Goal: Information Seeking & Learning: Learn about a topic

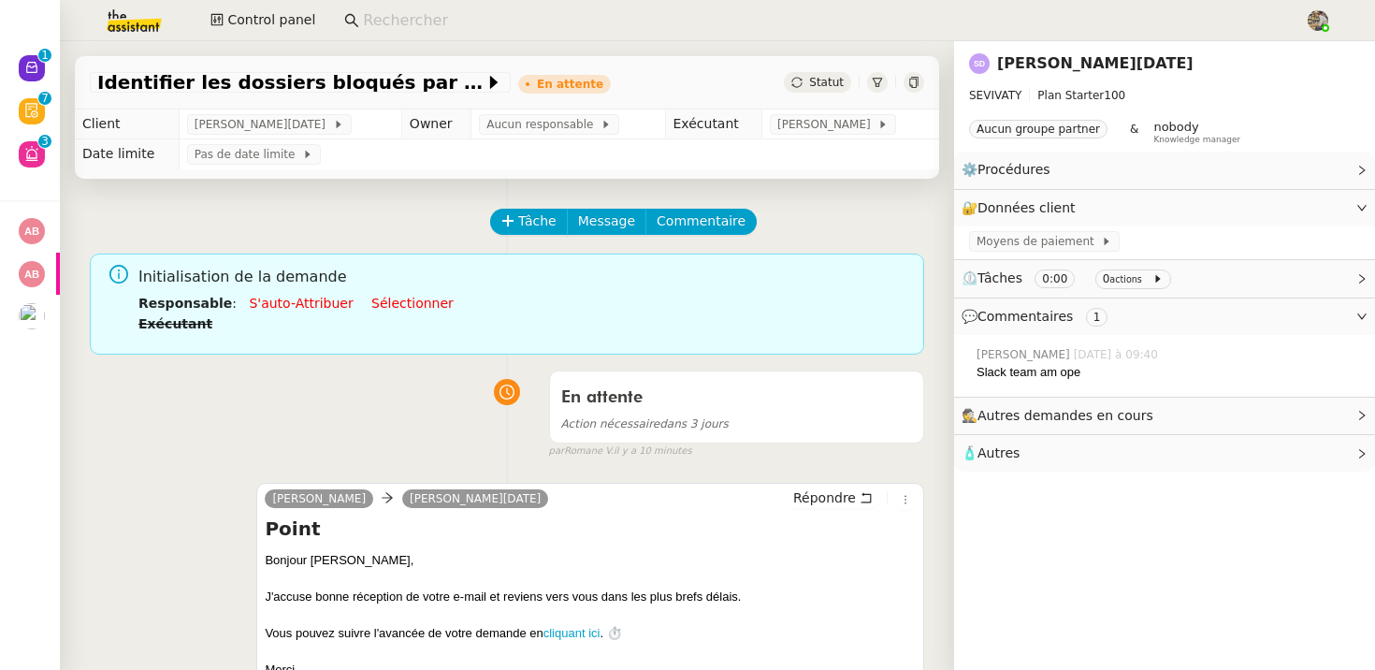
click at [1019, 57] on link "[PERSON_NAME][DATE]" at bounding box center [1095, 63] width 196 height 18
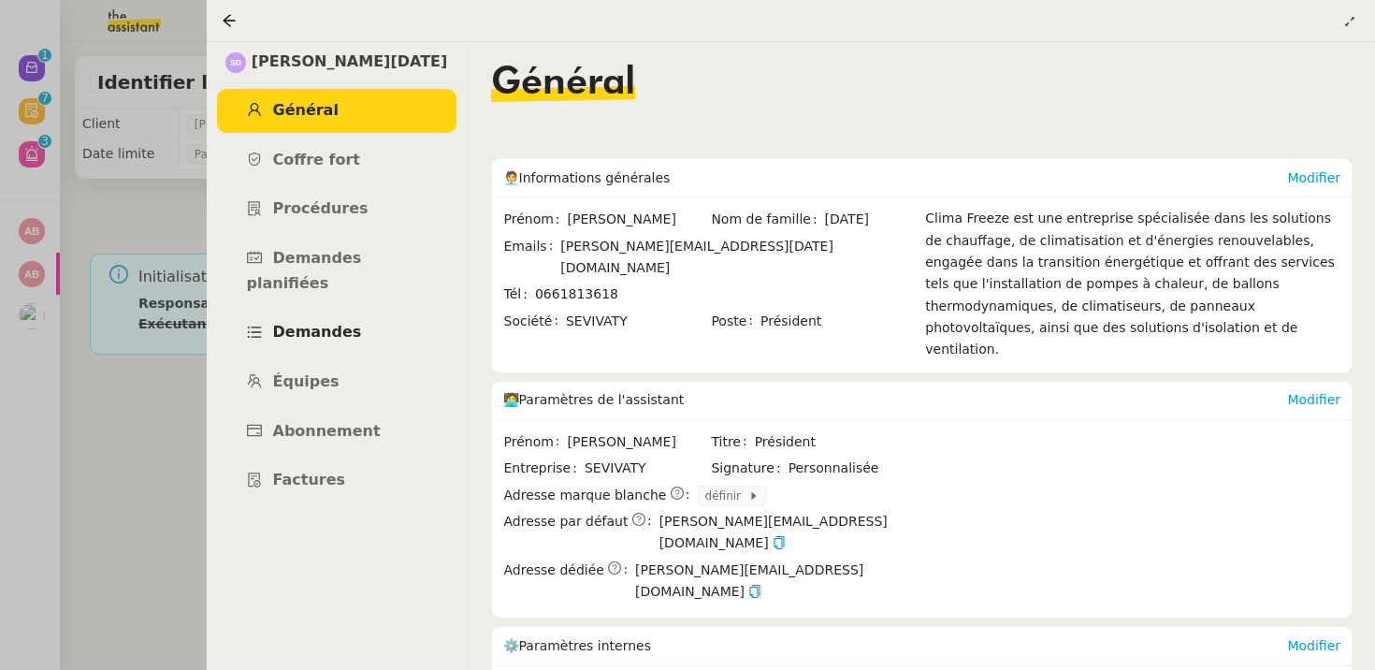
click at [333, 323] on span "Demandes" at bounding box center [317, 332] width 89 height 18
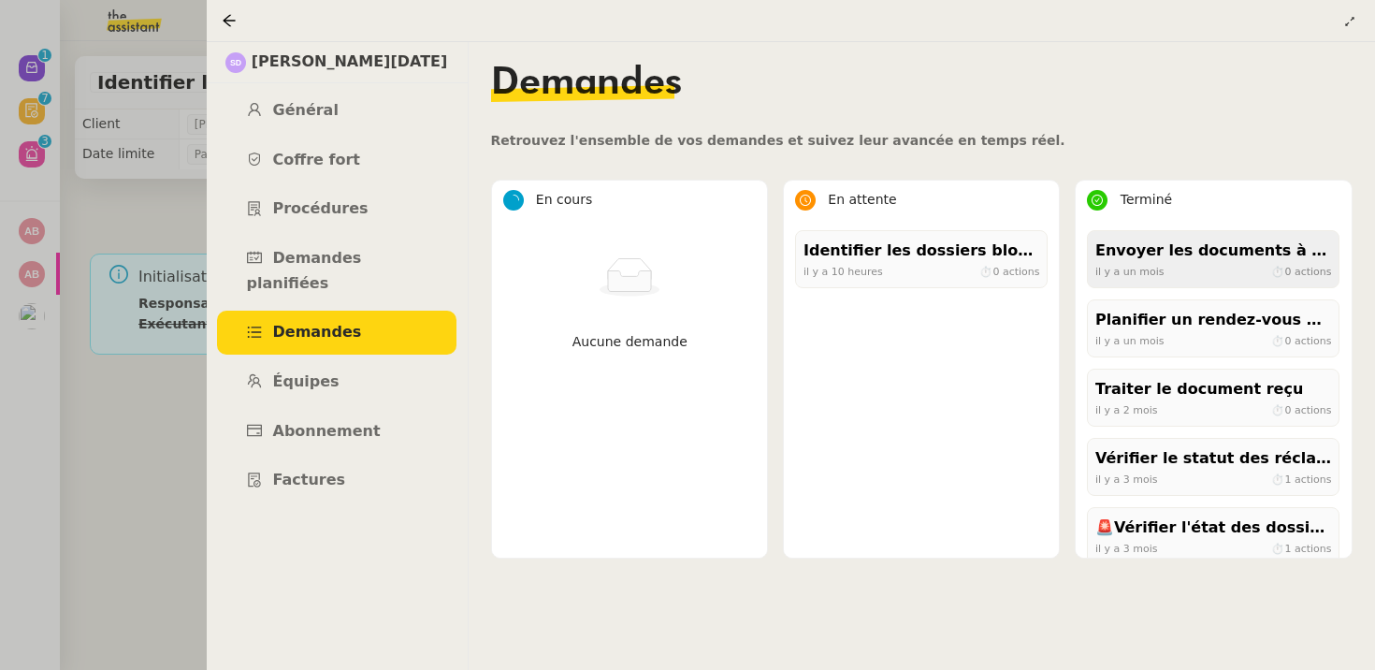
click at [1158, 266] on span "il y a un mois" at bounding box center [1129, 271] width 69 height 12
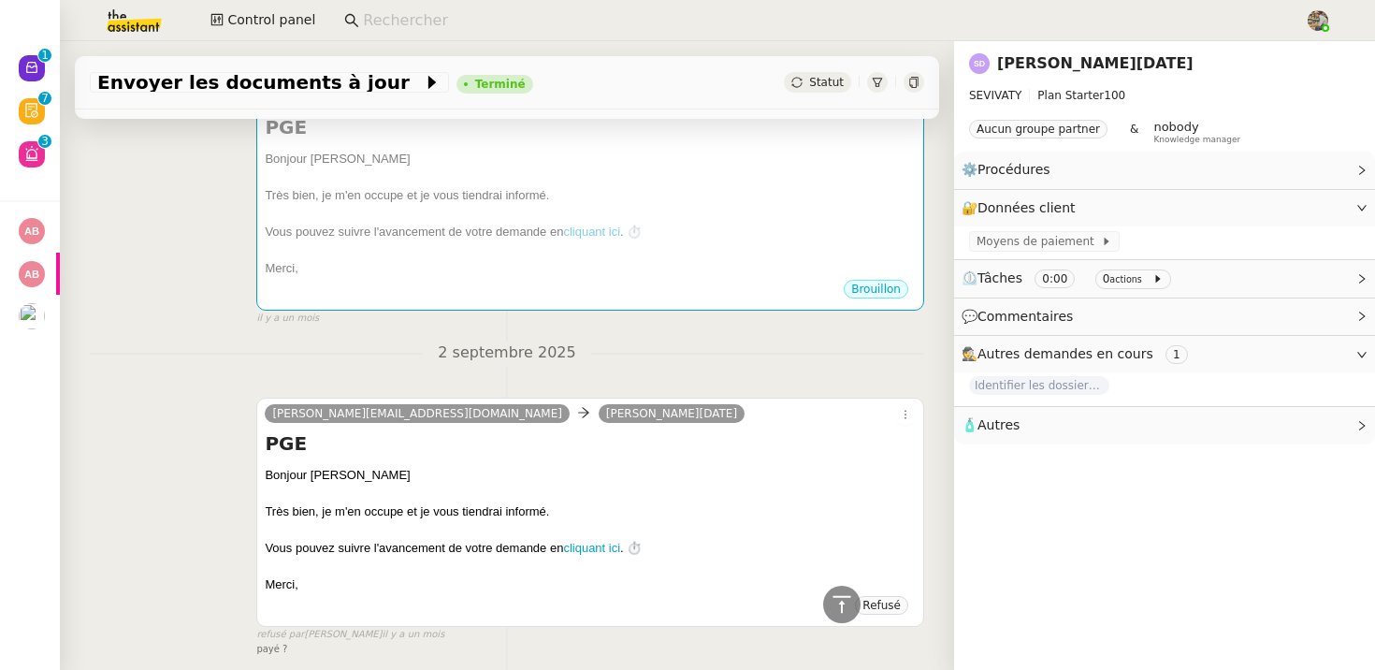
scroll to position [1145, 0]
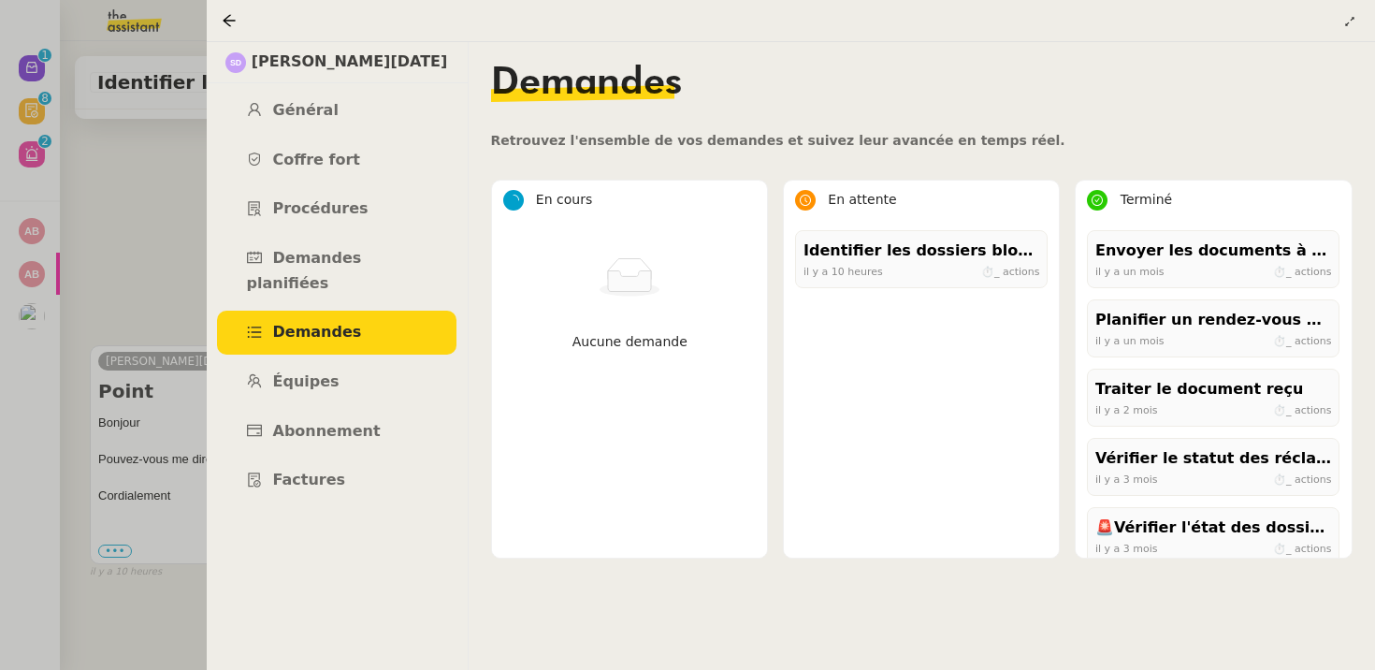
scroll to position [238, 0]
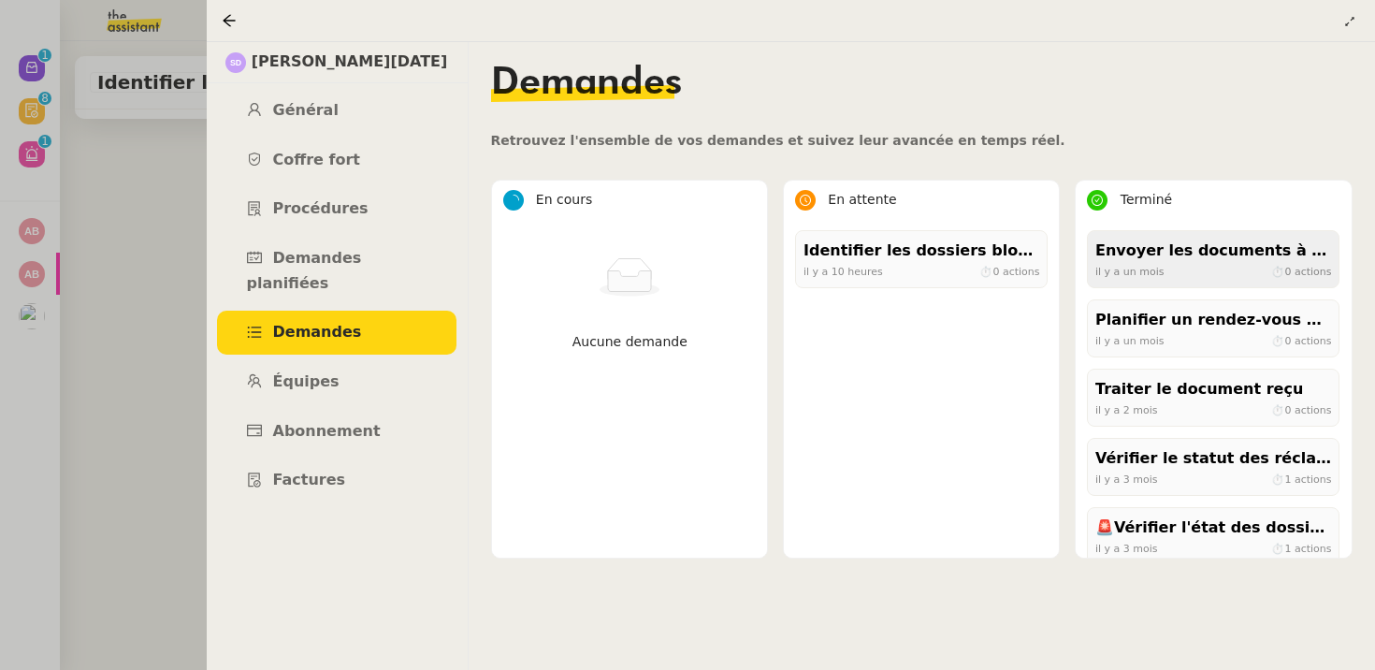
click at [1134, 243] on div "Envoyer les documents à jour" at bounding box center [1213, 250] width 236 height 25
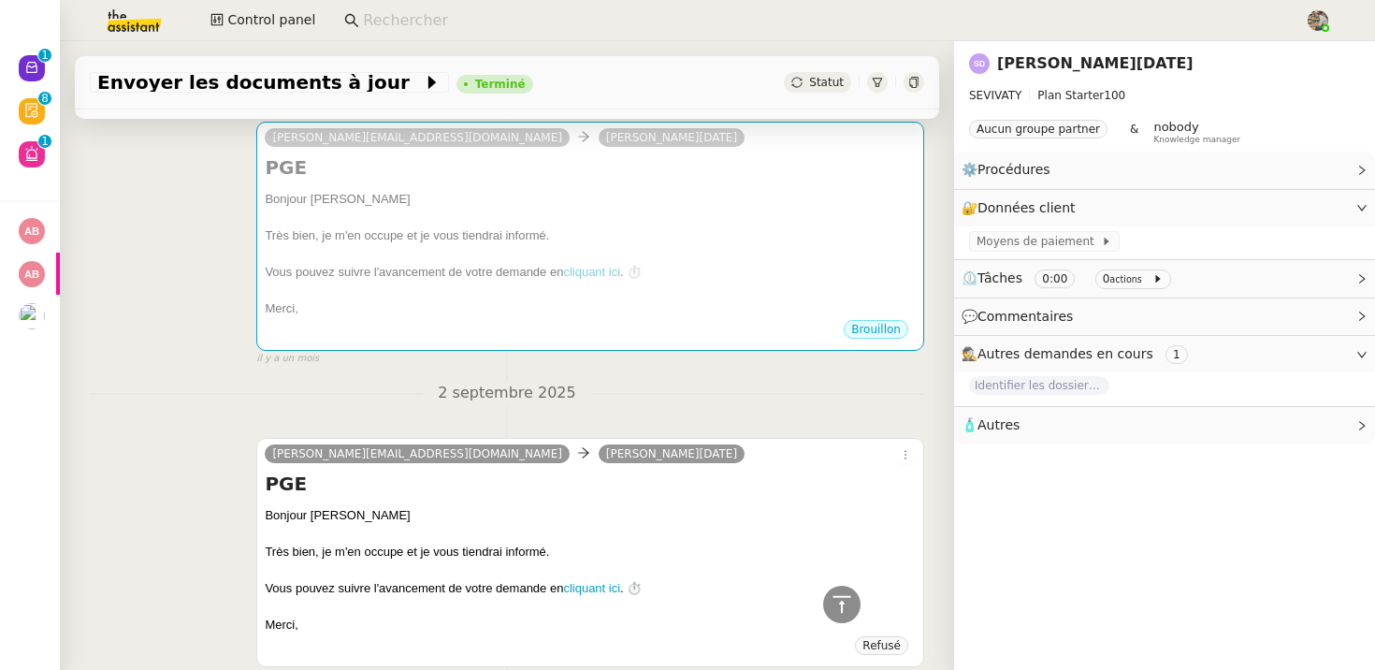
scroll to position [536, 0]
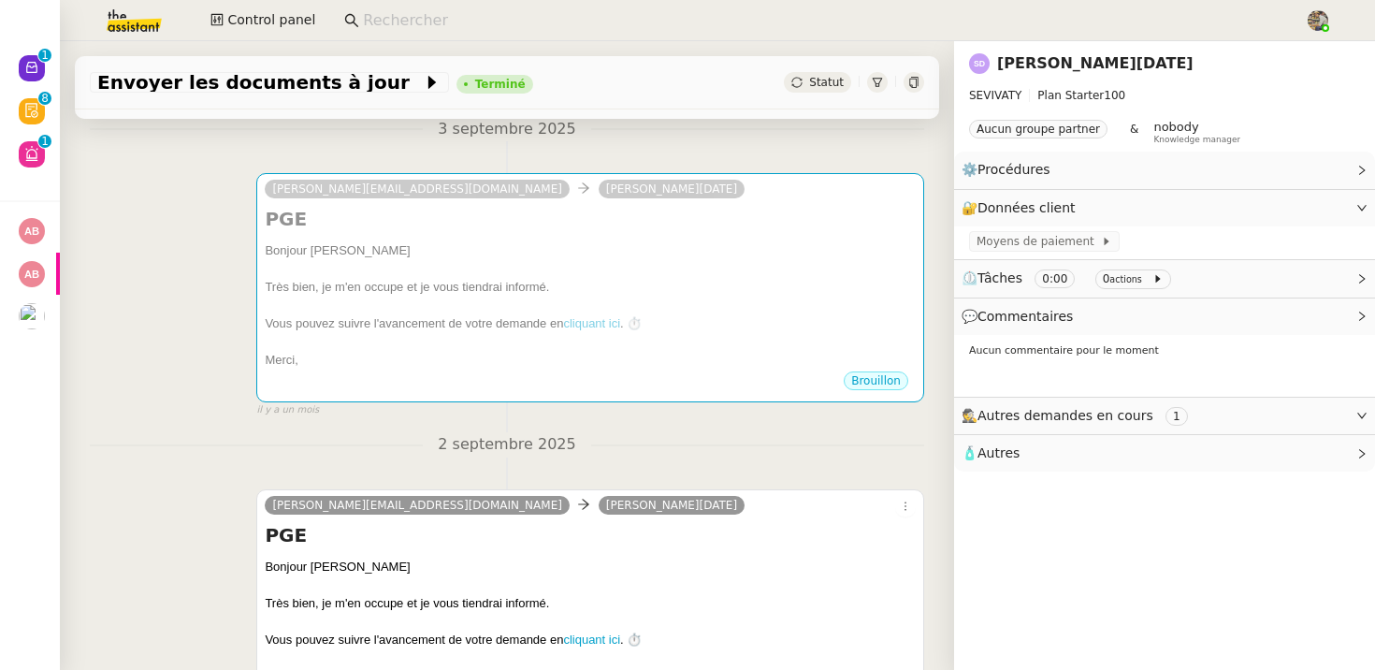
scroll to position [238, 0]
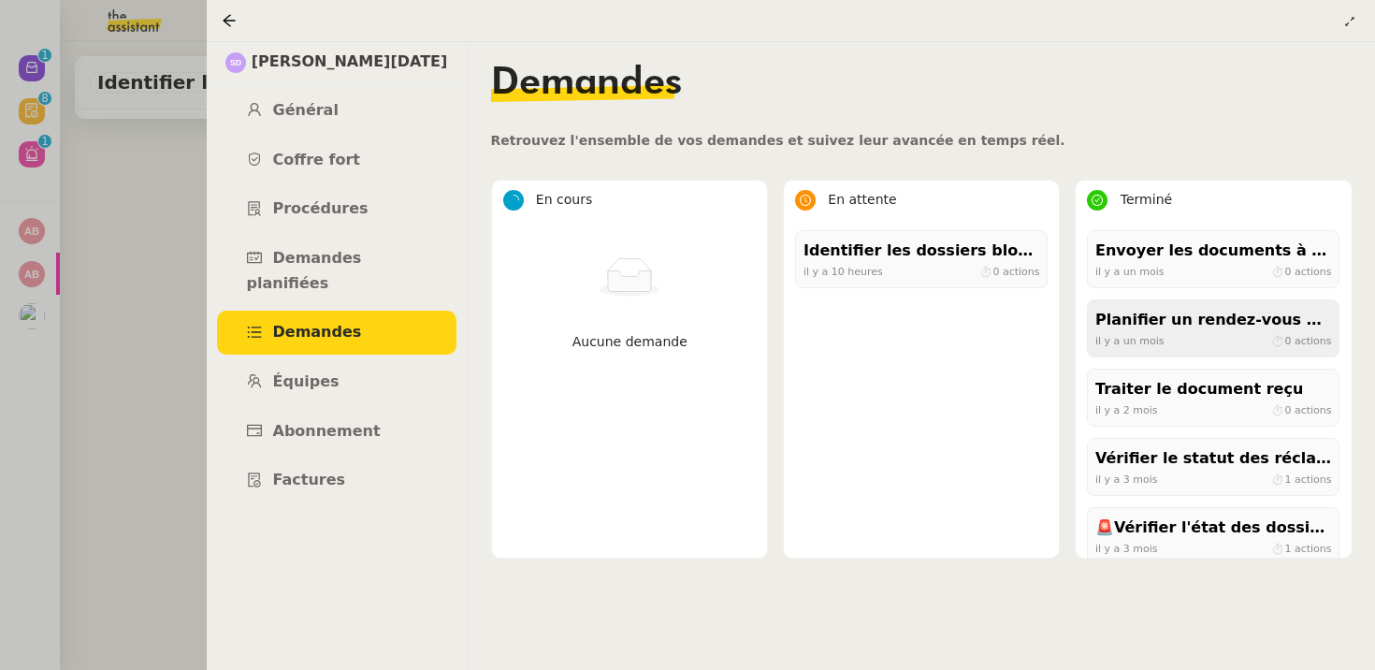
click at [1121, 320] on div "Planifier un rendez-vous au greffe" at bounding box center [1213, 320] width 236 height 25
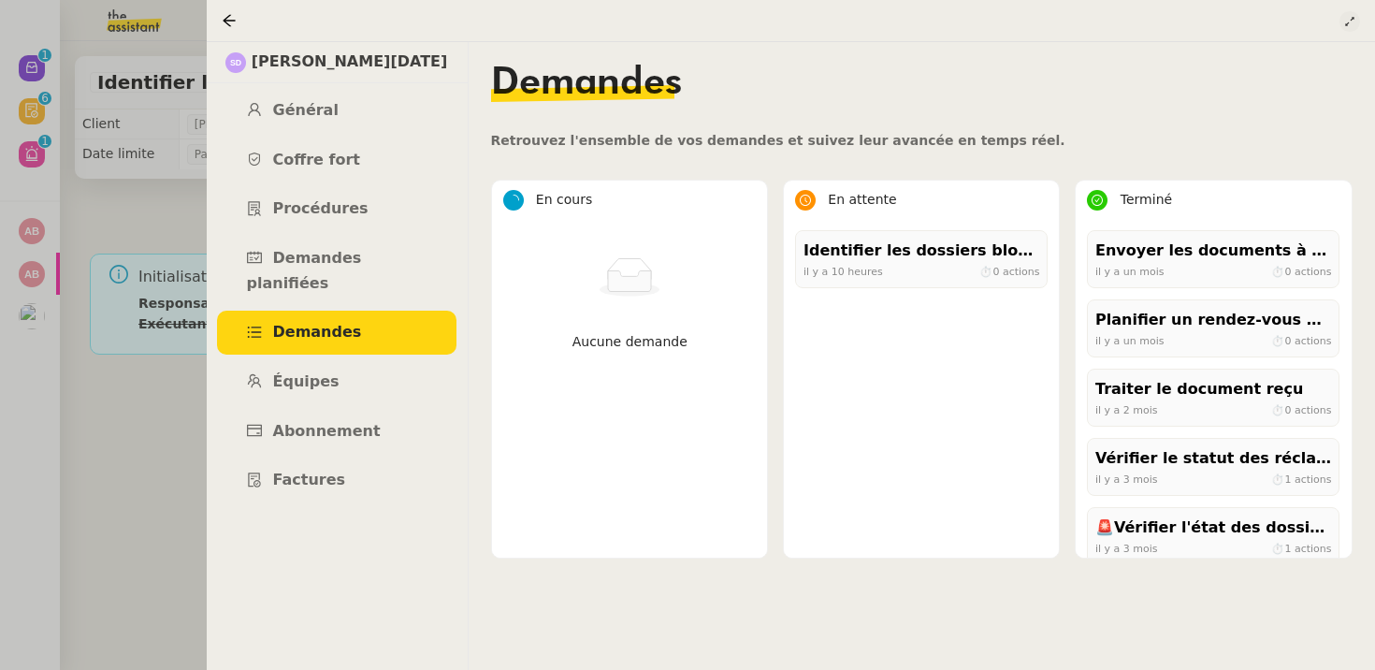
click at [1352, 21] on icon at bounding box center [1349, 21] width 11 height 11
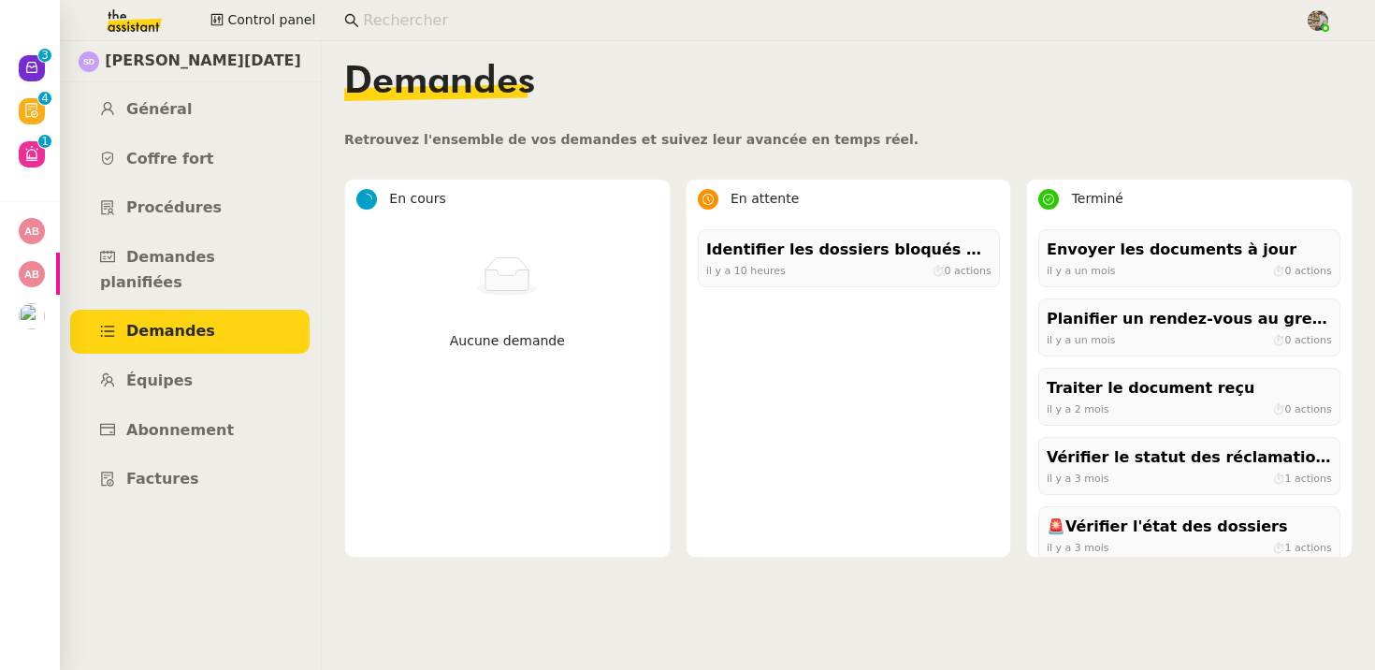
click at [730, 420] on cdk-virtual-scroll-viewport "Identifier les dossiers bloqués par les paiements il y a 10 heures ⏱ 0 actions" at bounding box center [849, 392] width 302 height 327
click at [182, 457] on link "Factures" at bounding box center [189, 479] width 239 height 44
click at [147, 109] on span "Général" at bounding box center [158, 109] width 65 height 18
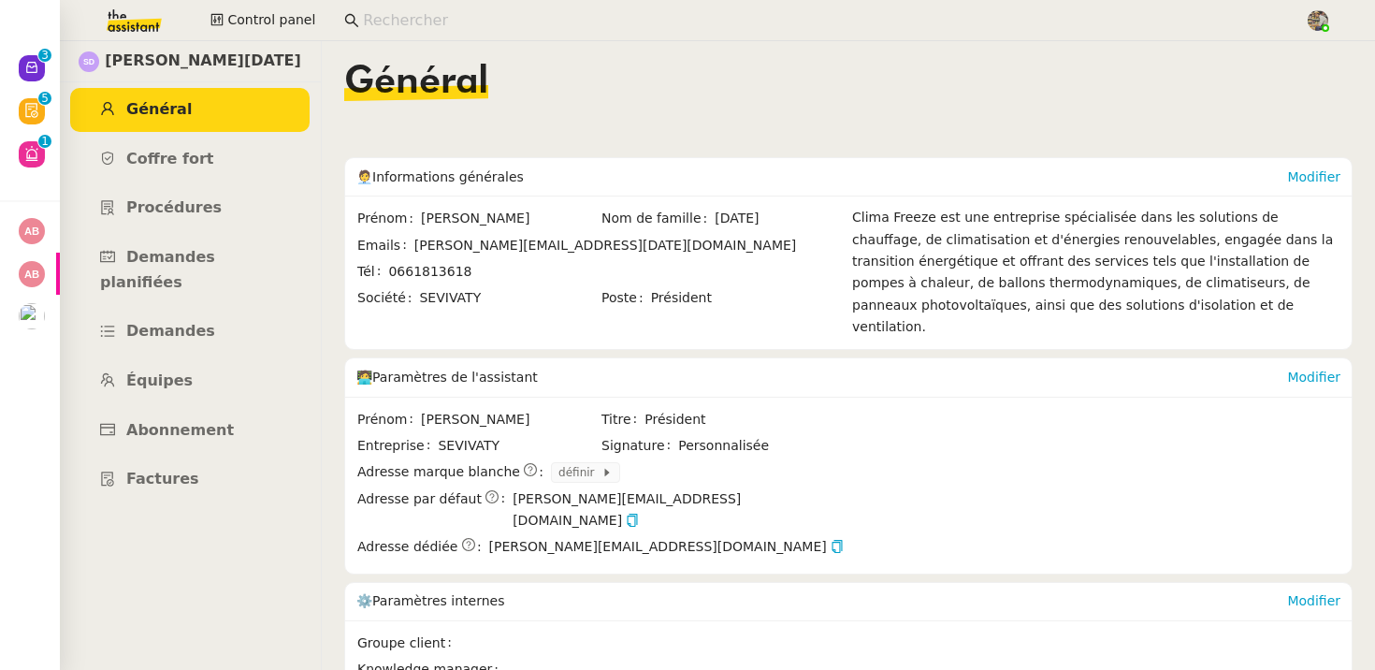
scroll to position [253, 0]
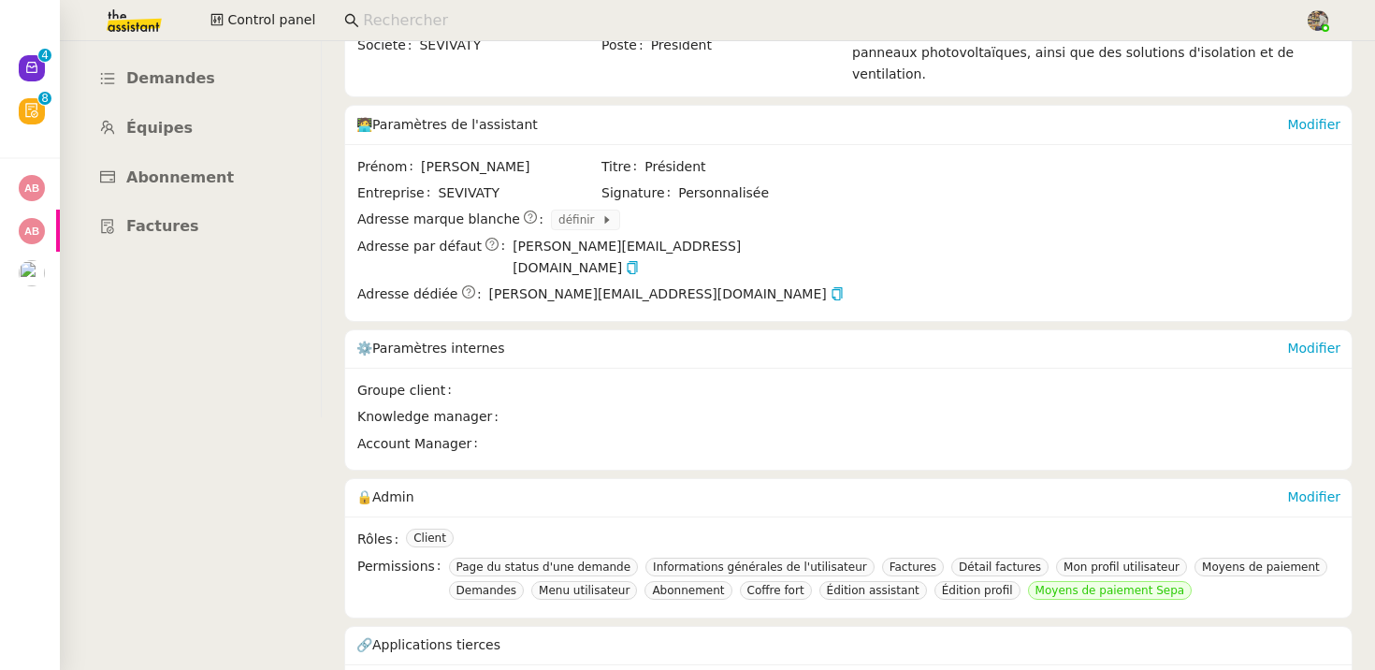
click at [253, 270] on div "[PERSON_NAME][DATE] Général [PERSON_NAME] fort Procédures Demandes planifiées D…" at bounding box center [190, 103] width 262 height 629
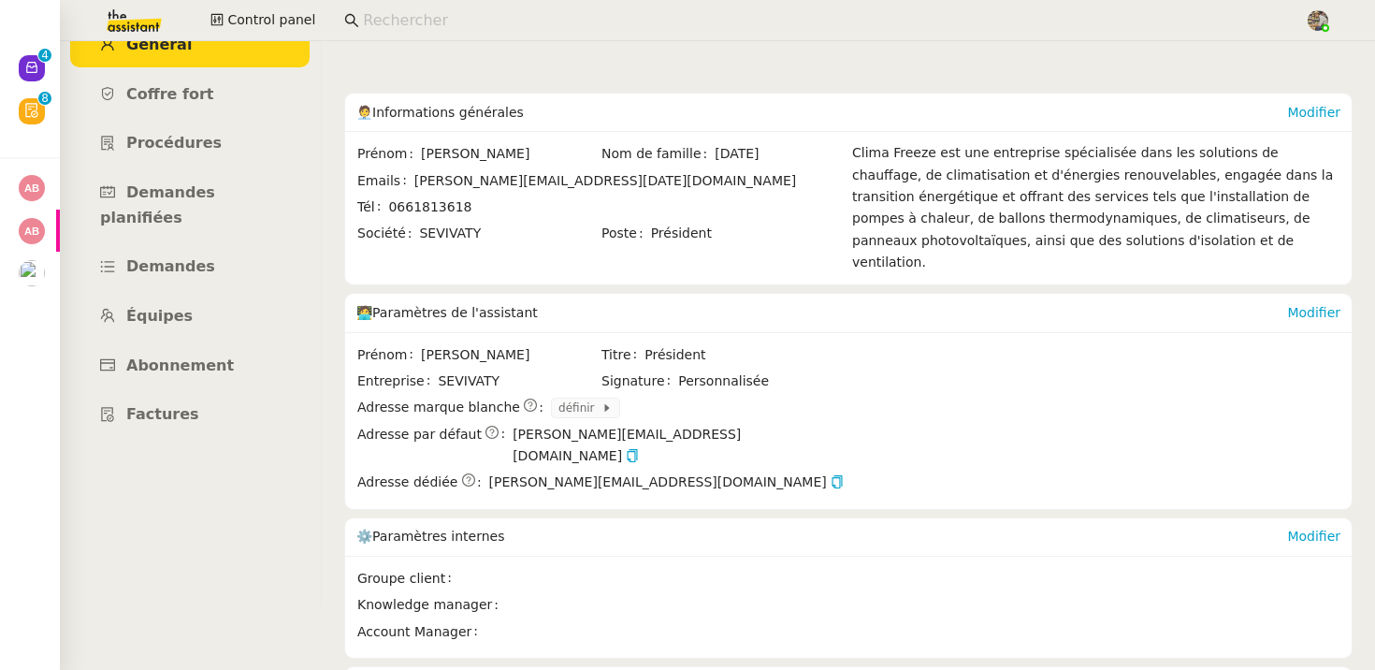
scroll to position [0, 0]
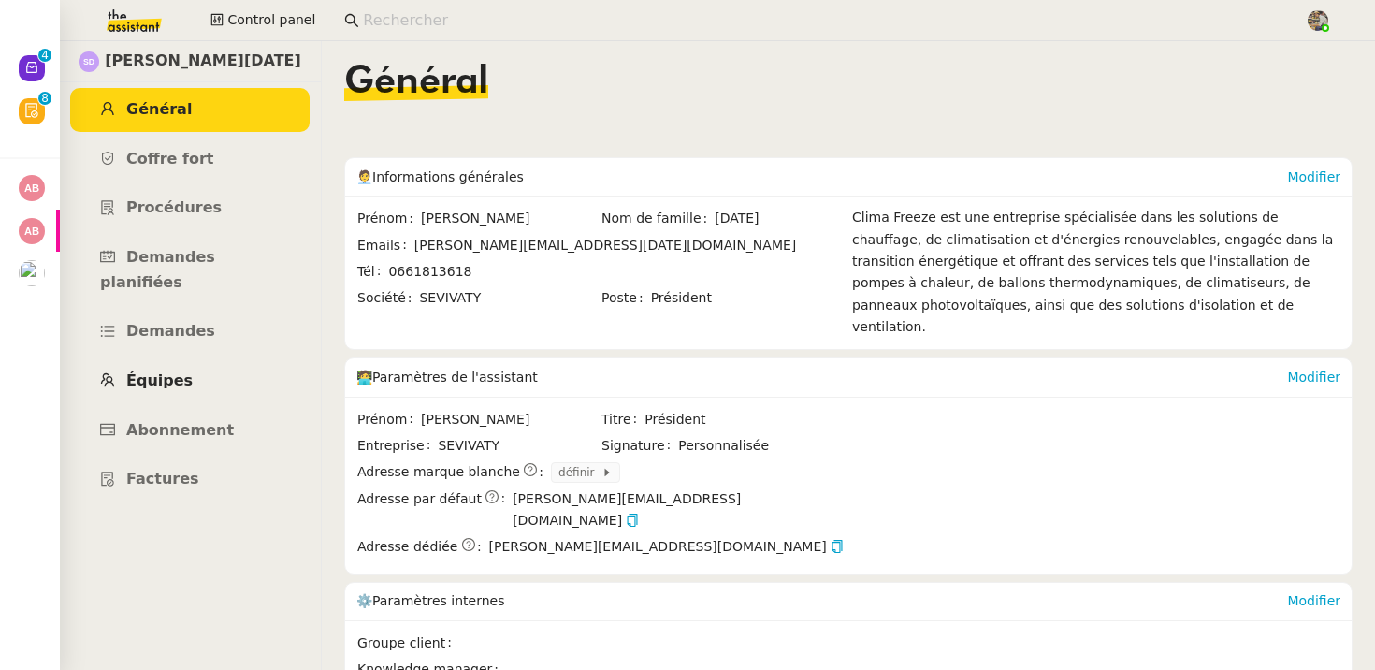
click at [194, 359] on link "Équipes" at bounding box center [189, 381] width 239 height 44
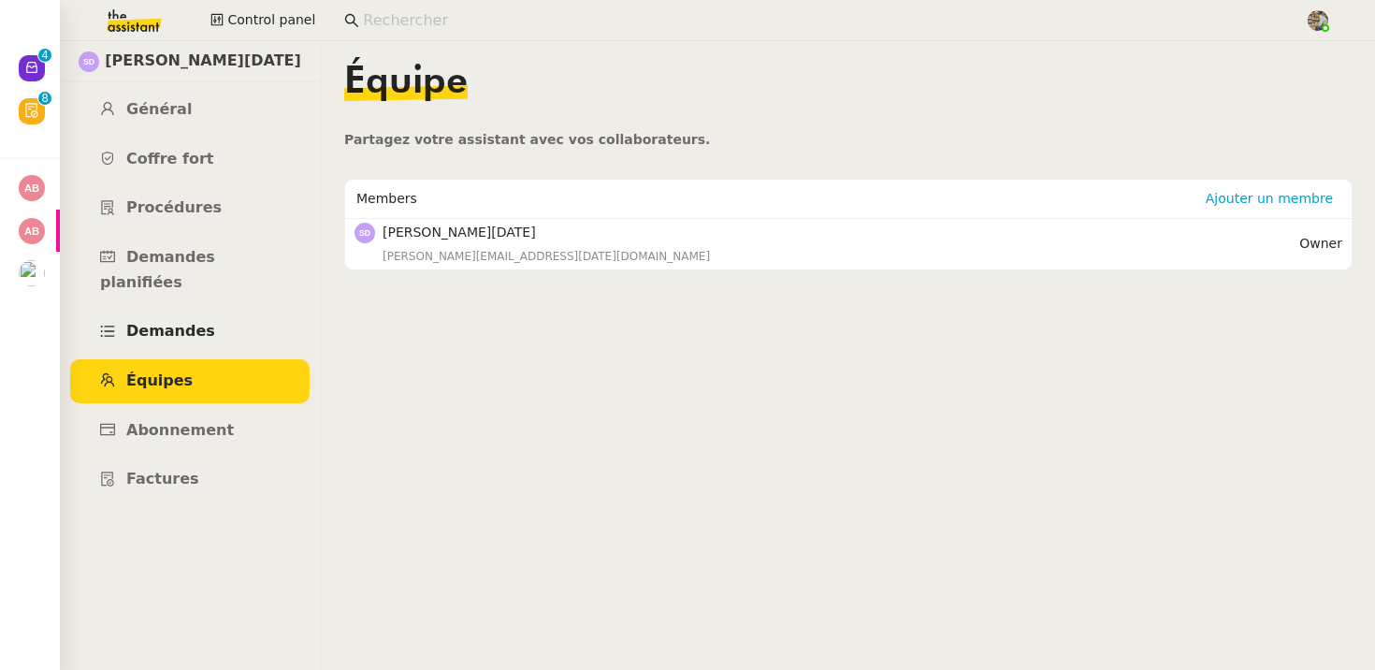
click at [216, 310] on link "Demandes" at bounding box center [189, 332] width 239 height 44
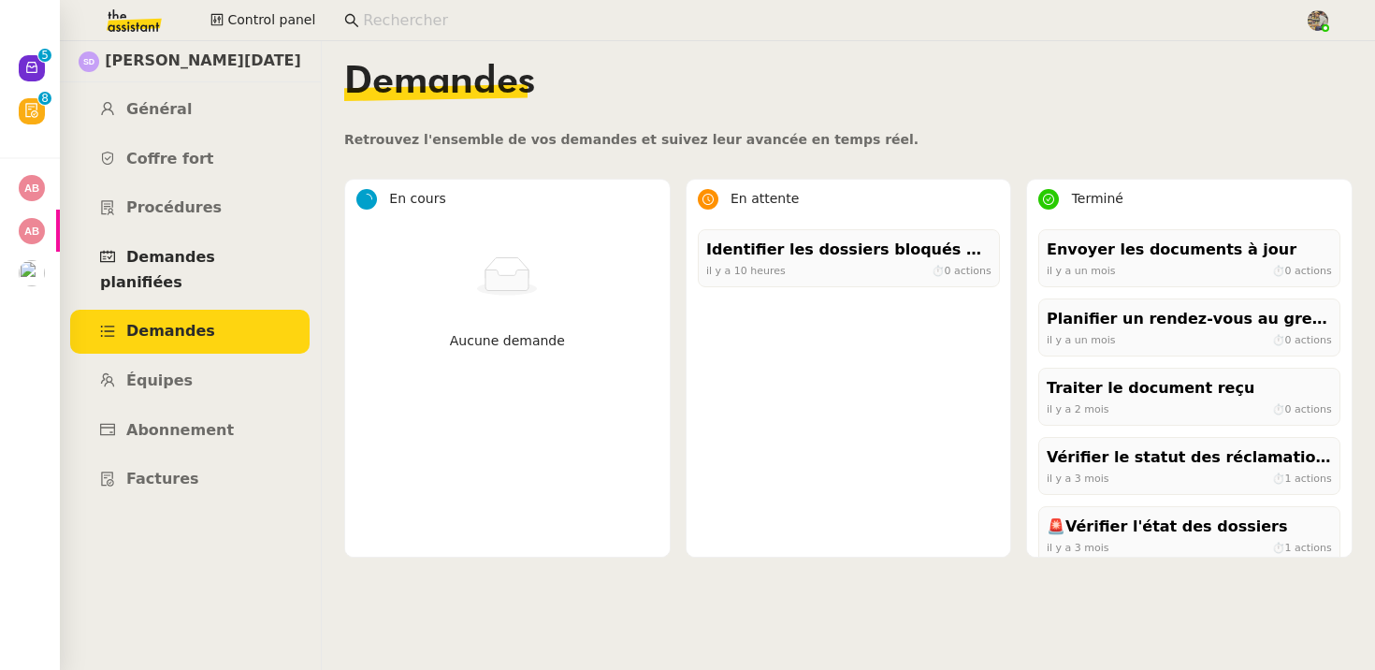
click at [157, 271] on link "Demandes planifiées" at bounding box center [189, 270] width 239 height 68
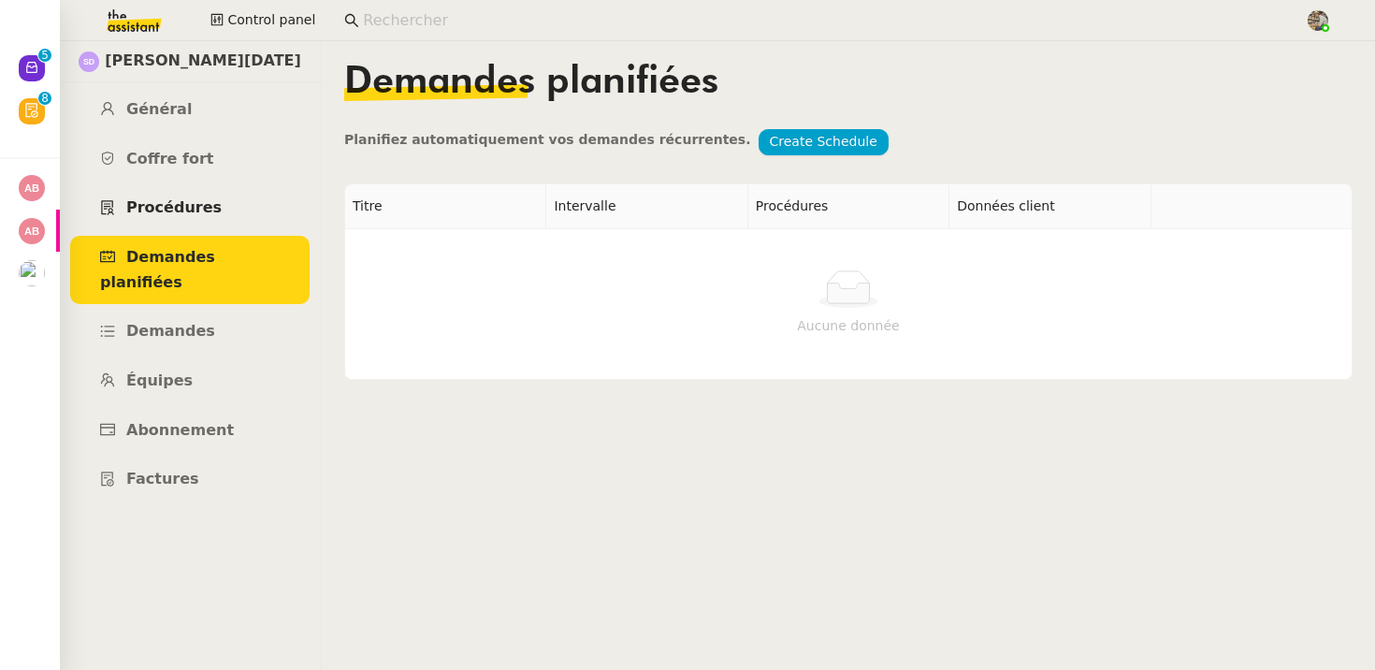
click at [181, 211] on span "Procédures" at bounding box center [173, 207] width 95 height 18
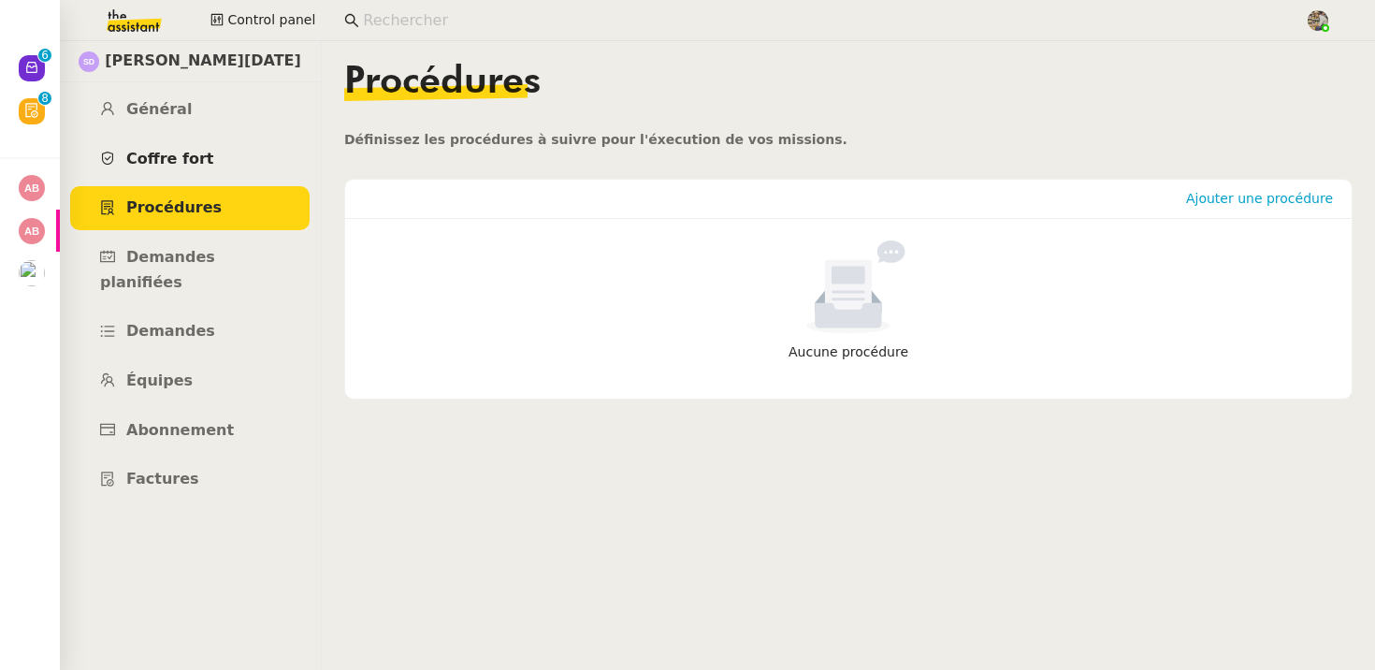
click at [179, 161] on span "Coffre fort" at bounding box center [170, 159] width 88 height 18
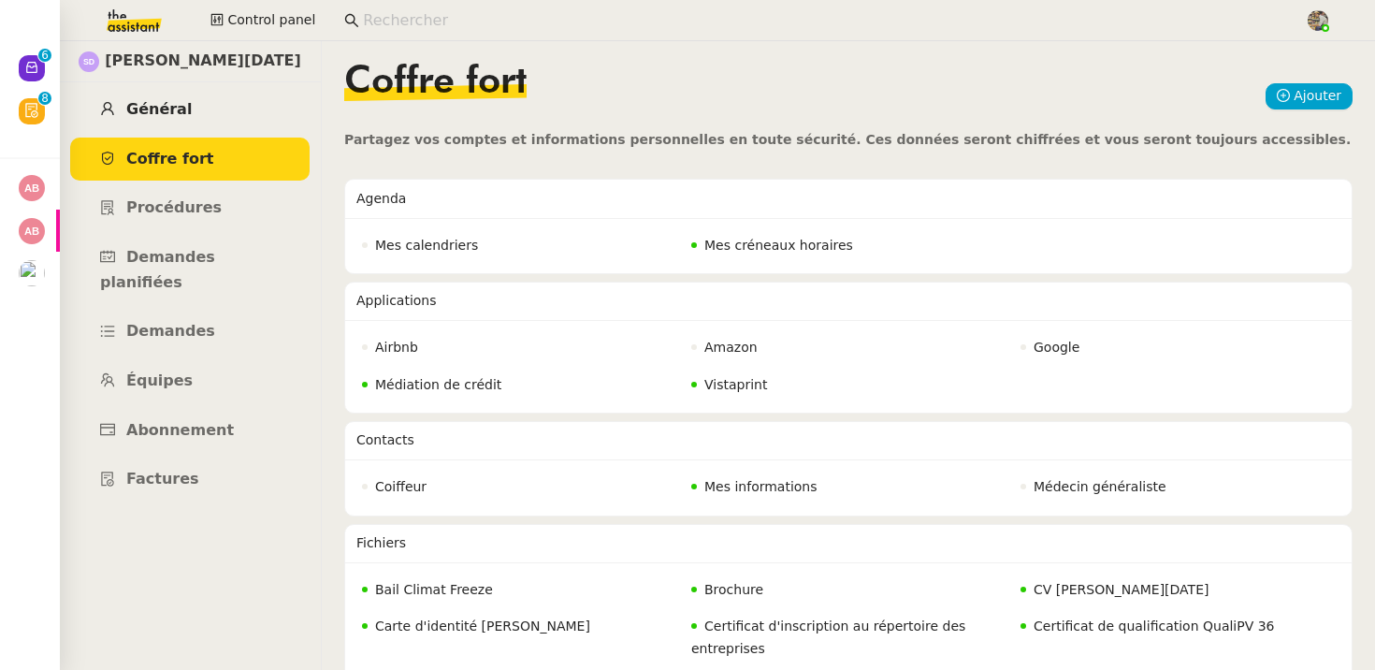
click at [166, 123] on link "Général" at bounding box center [189, 110] width 239 height 44
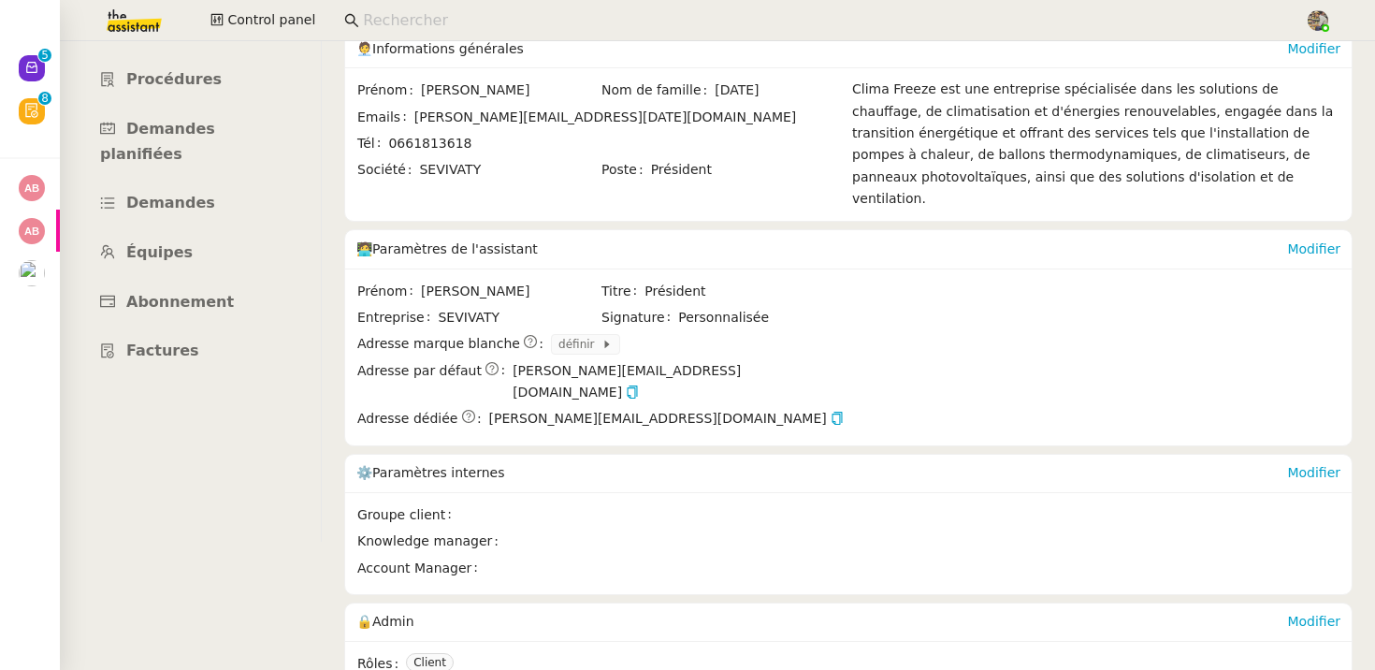
scroll to position [253, 0]
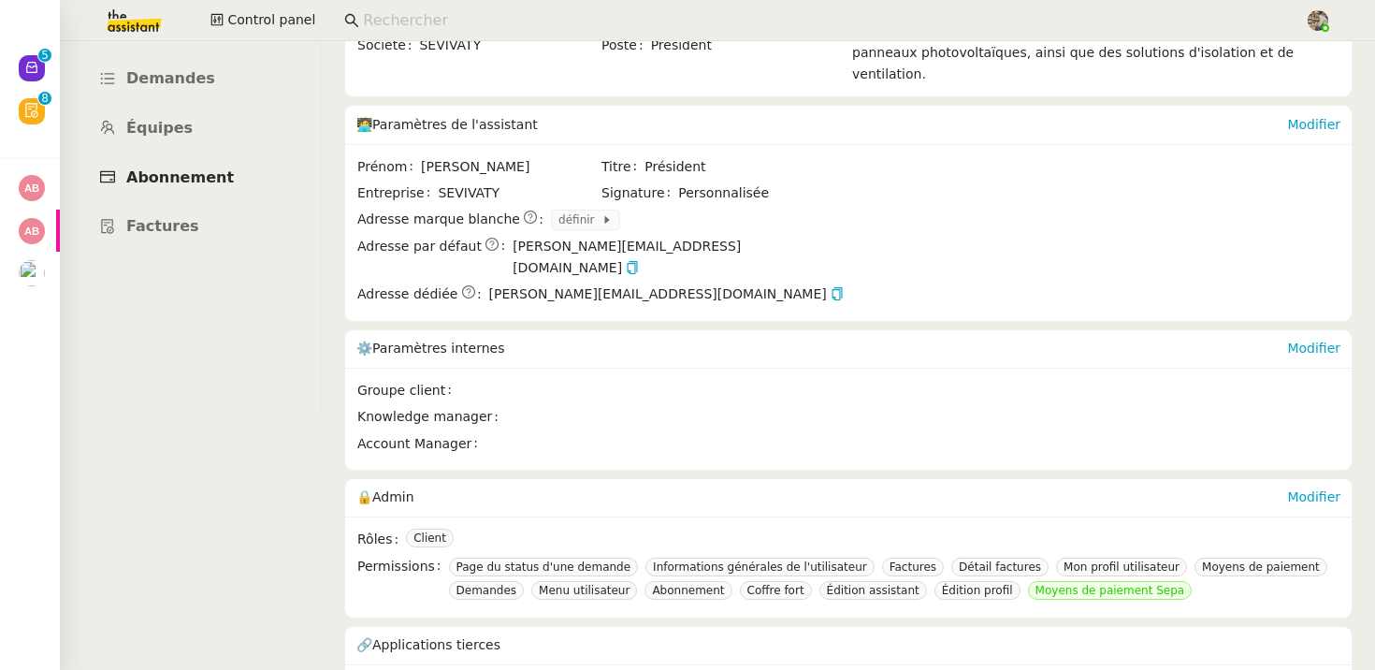
click at [223, 156] on link "Abonnement" at bounding box center [189, 178] width 239 height 44
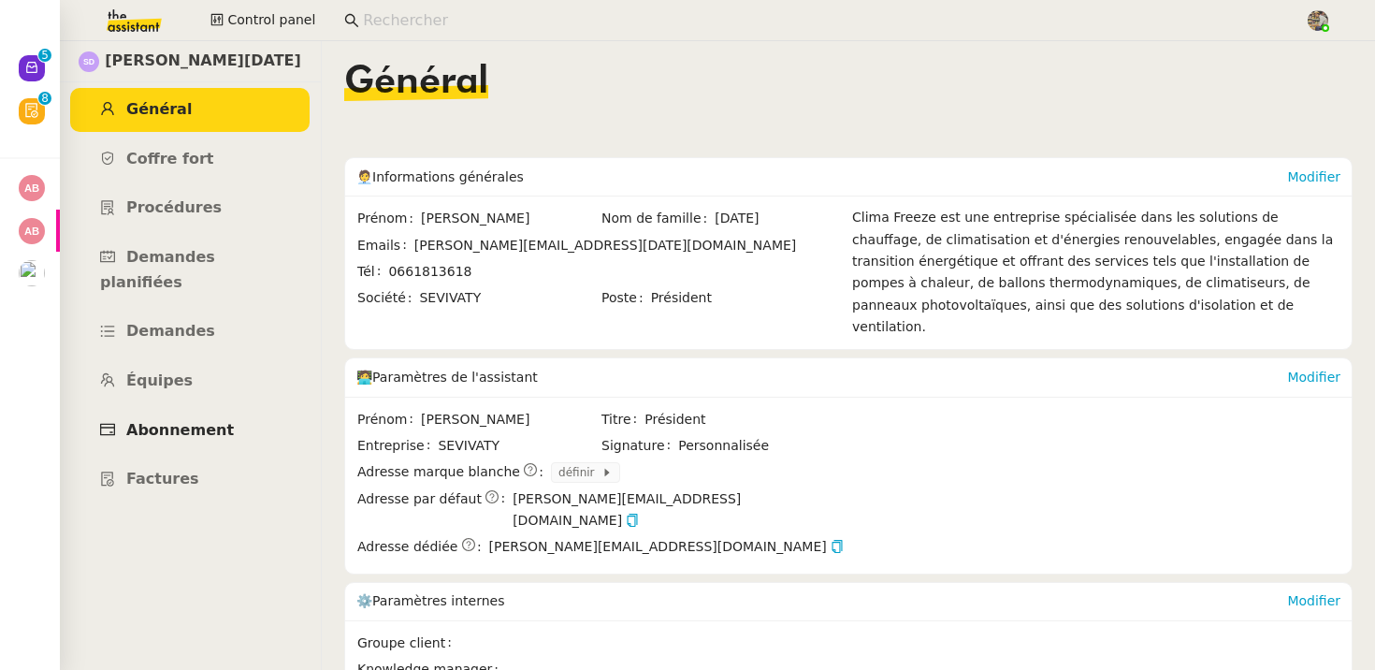
click at [142, 421] on span "Abonnement" at bounding box center [180, 430] width 108 height 18
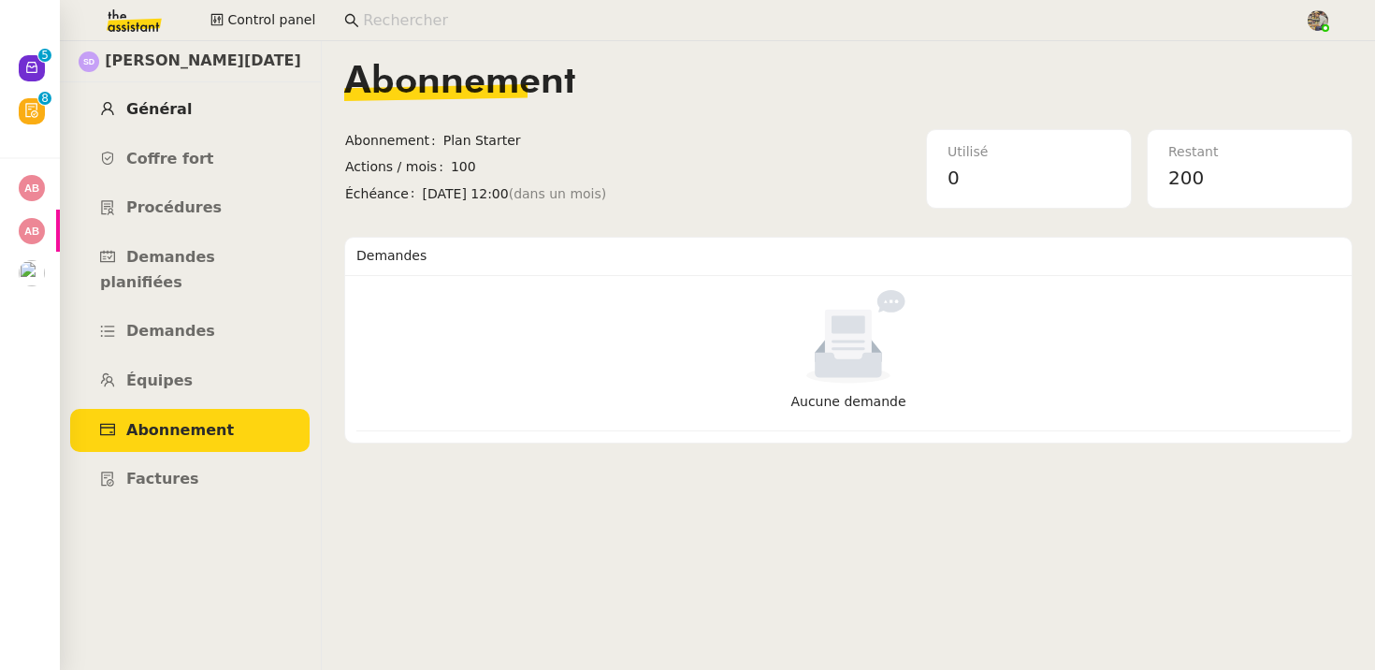
click at [173, 116] on span "Général" at bounding box center [158, 109] width 65 height 18
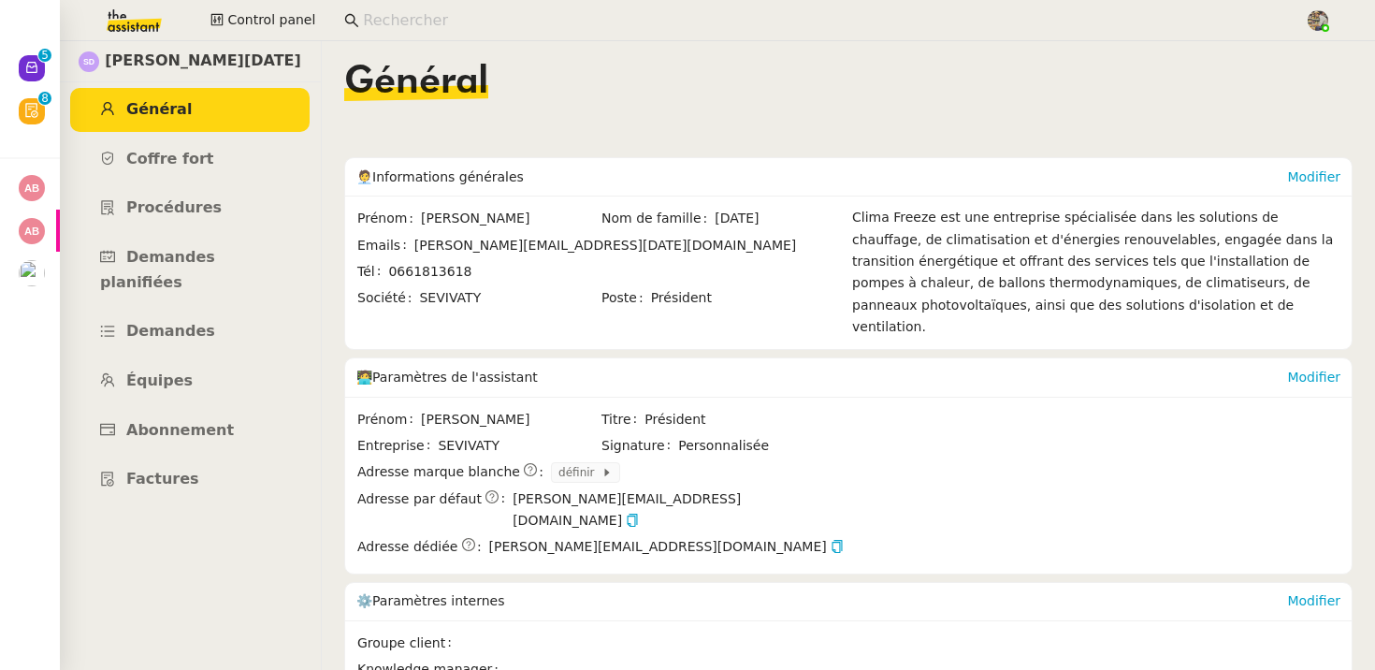
scroll to position [253, 0]
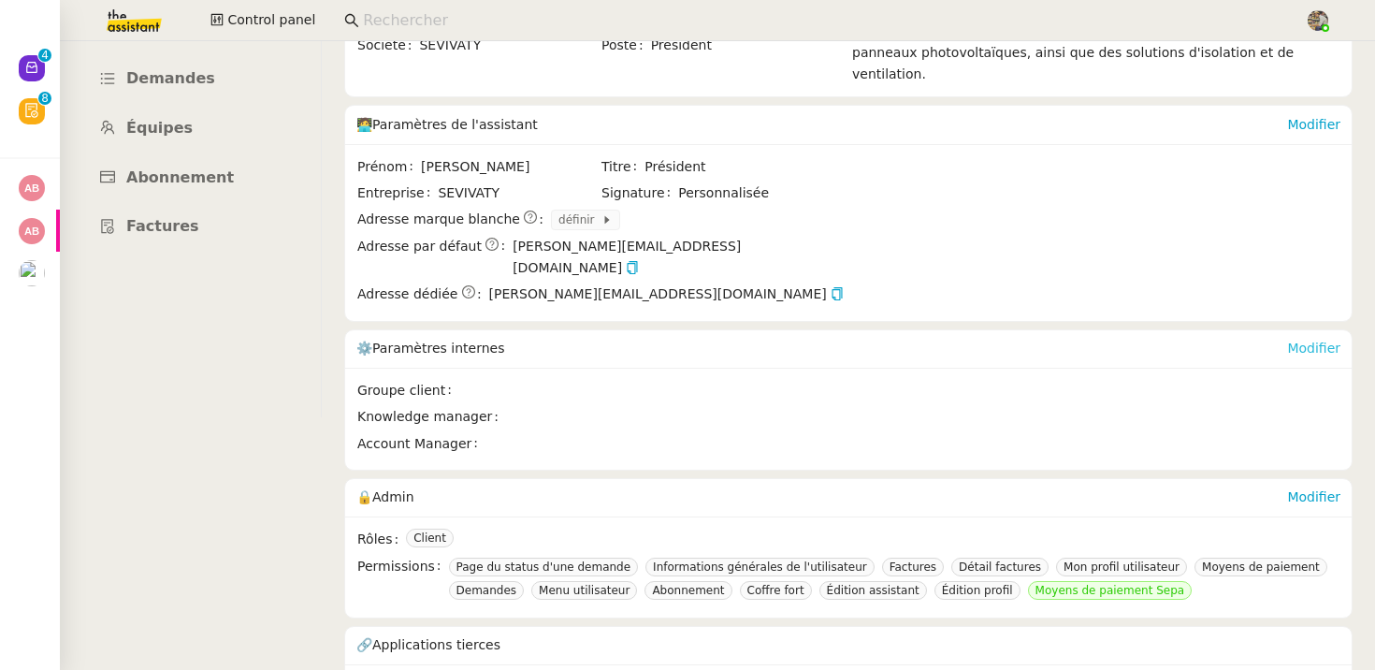
click at [1328, 340] on link "Modifier" at bounding box center [1313, 347] width 53 height 15
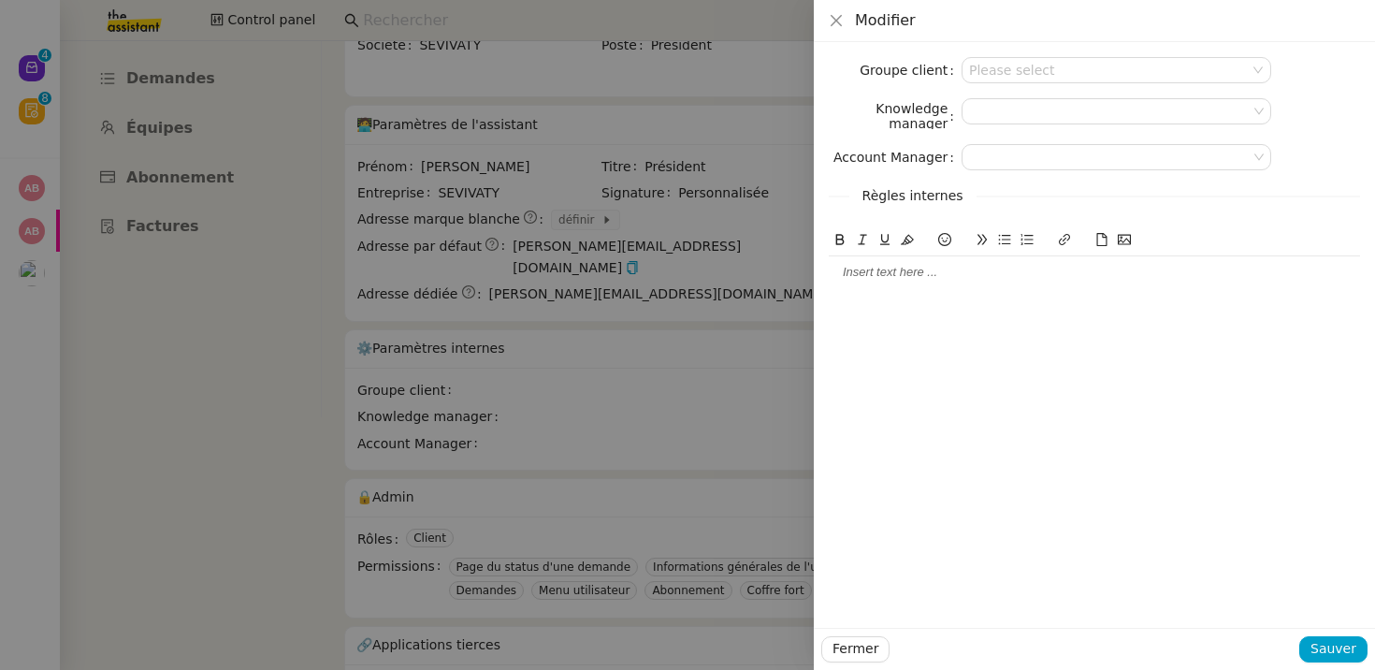
click at [533, 424] on div at bounding box center [687, 335] width 1375 height 670
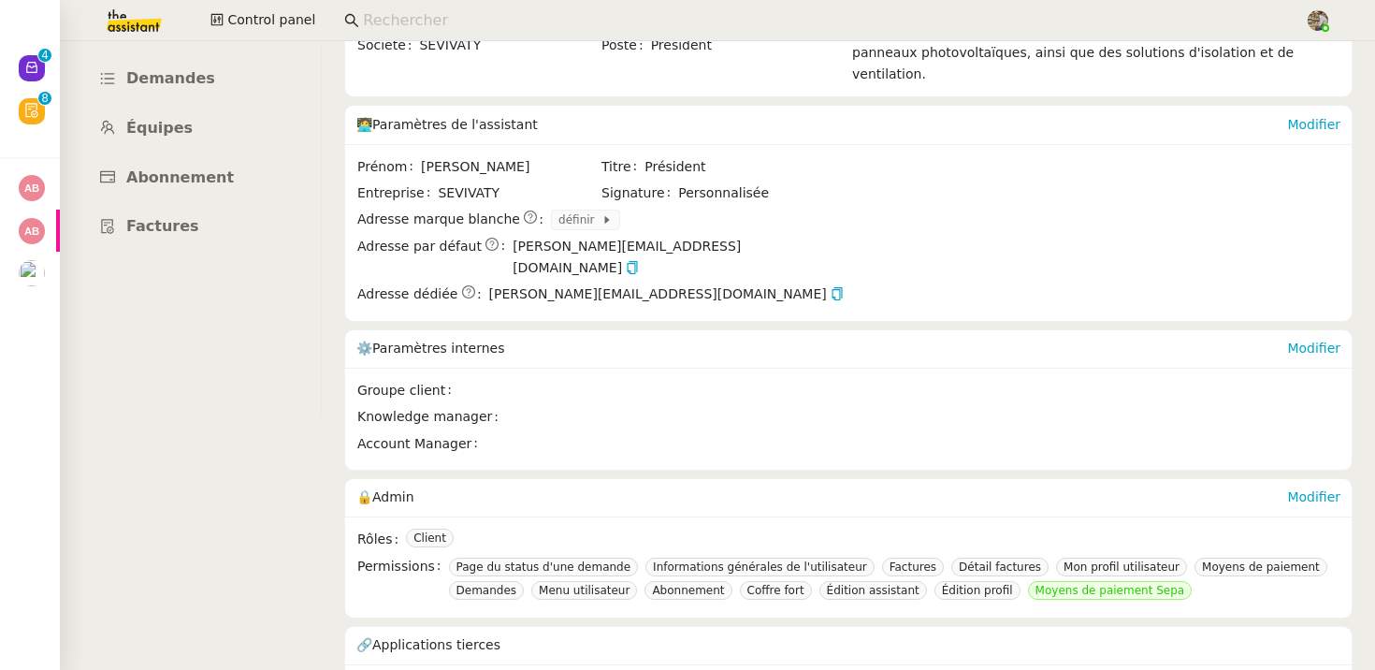
scroll to position [0, 0]
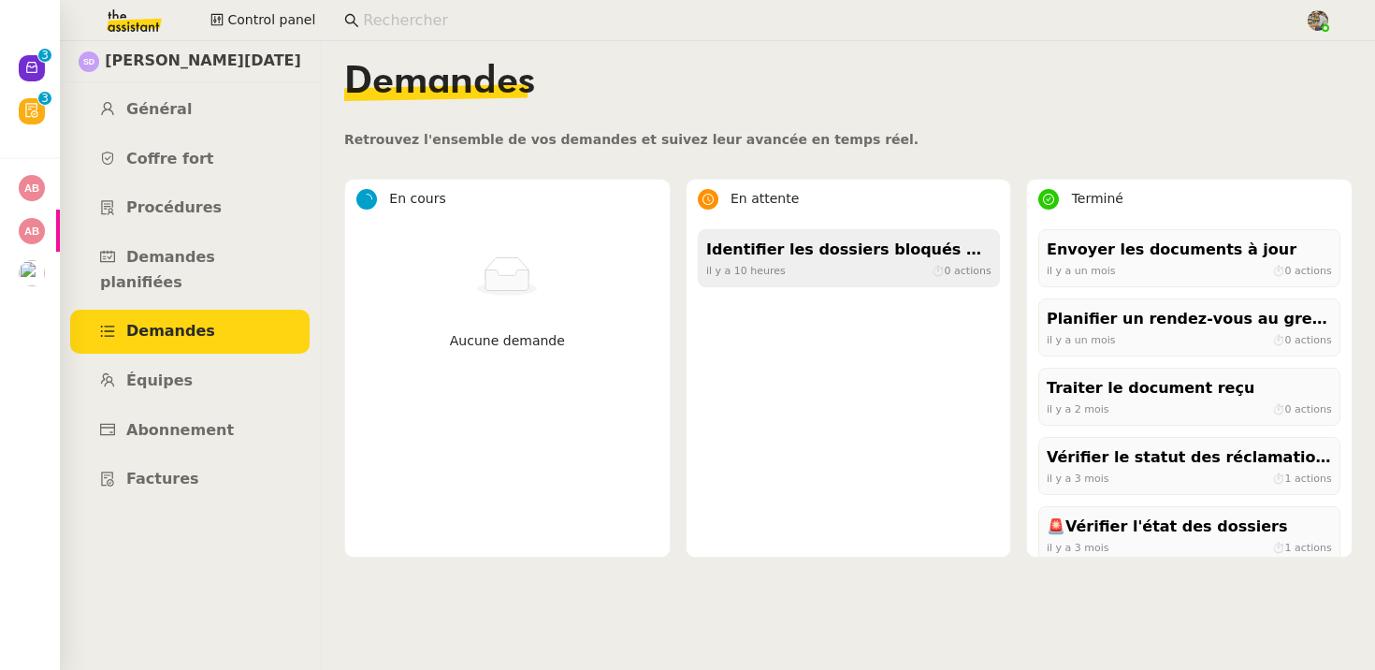
click at [926, 248] on div "Identifier les dossiers bloqués par les paiements" at bounding box center [848, 250] width 285 height 25
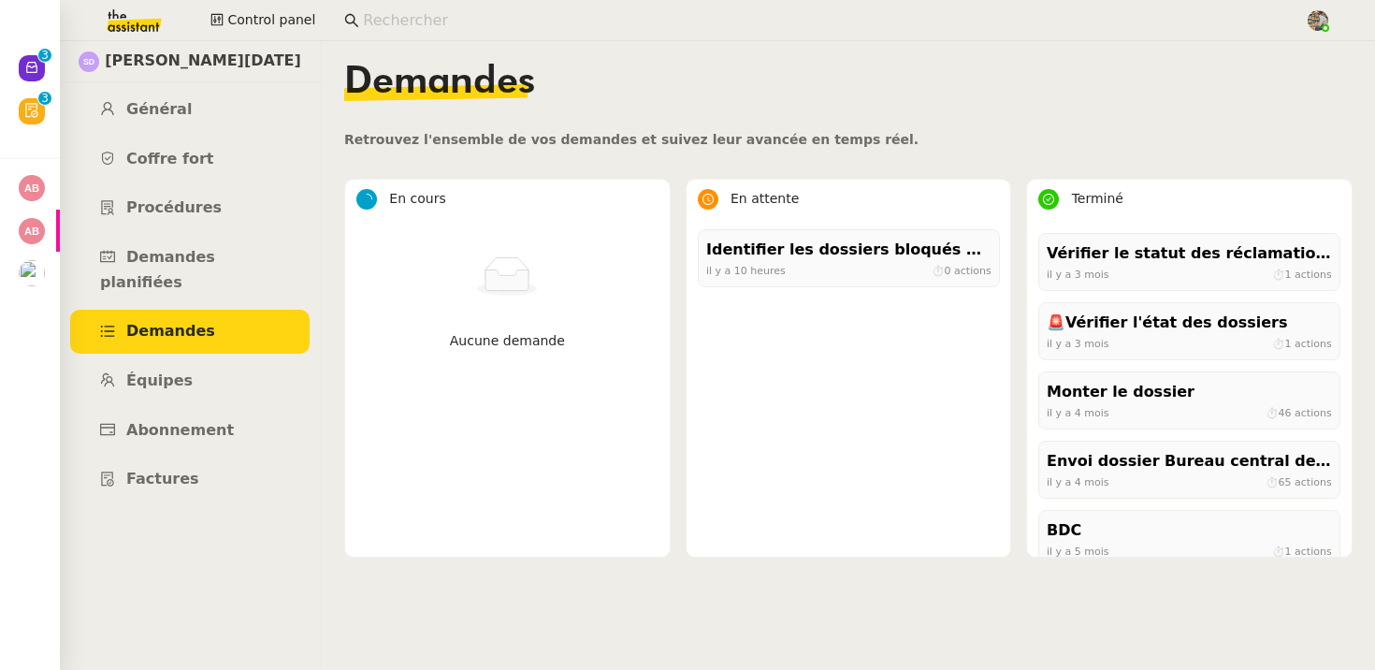
scroll to position [226, 0]
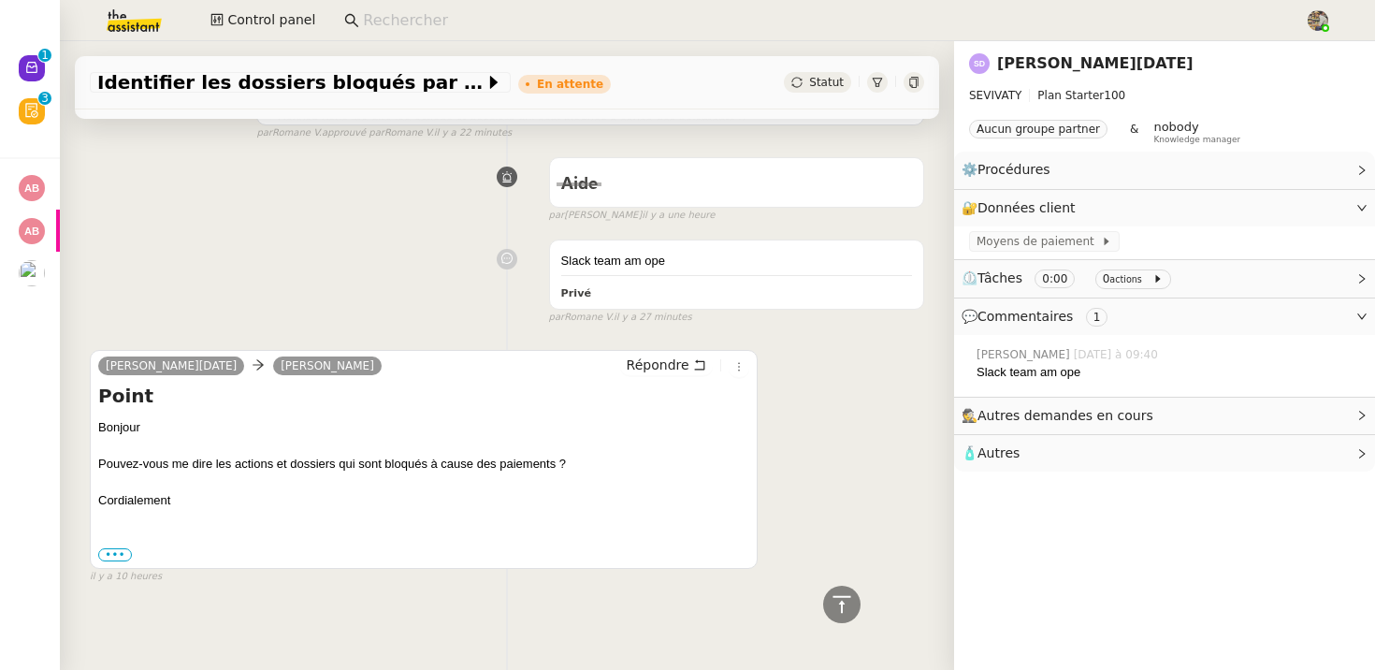
scroll to position [679, 0]
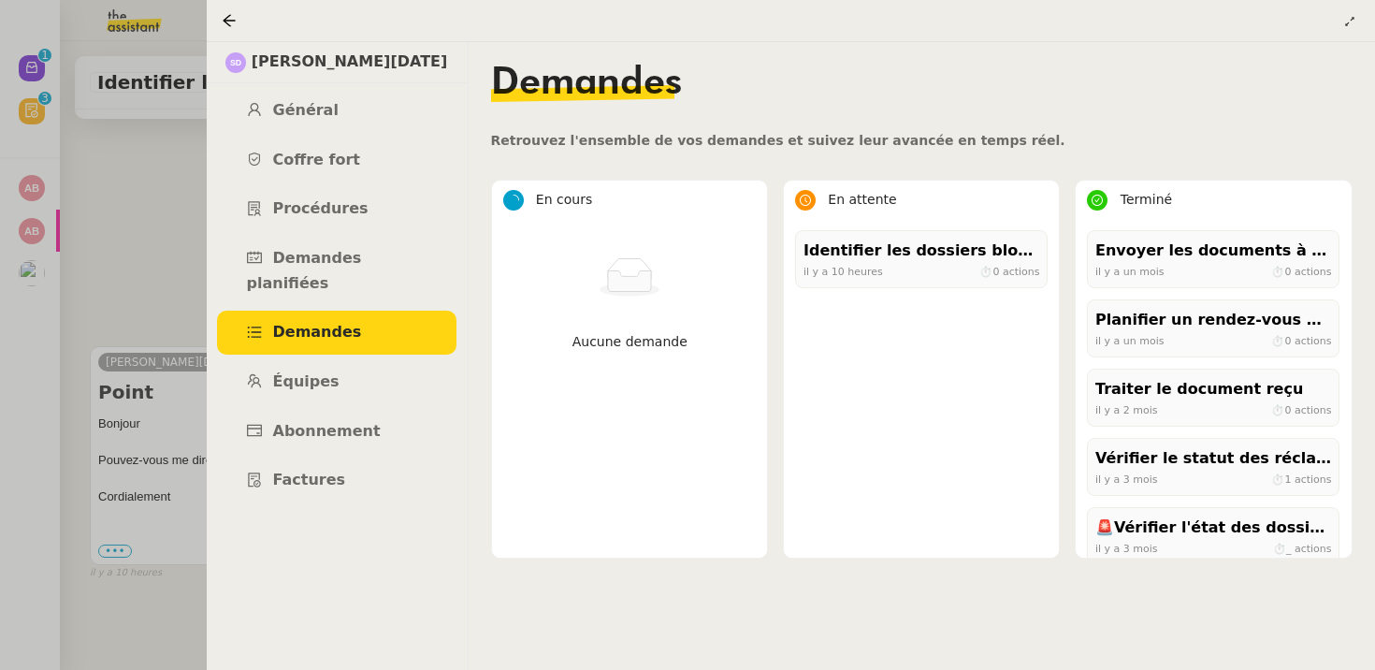
scroll to position [0, 7]
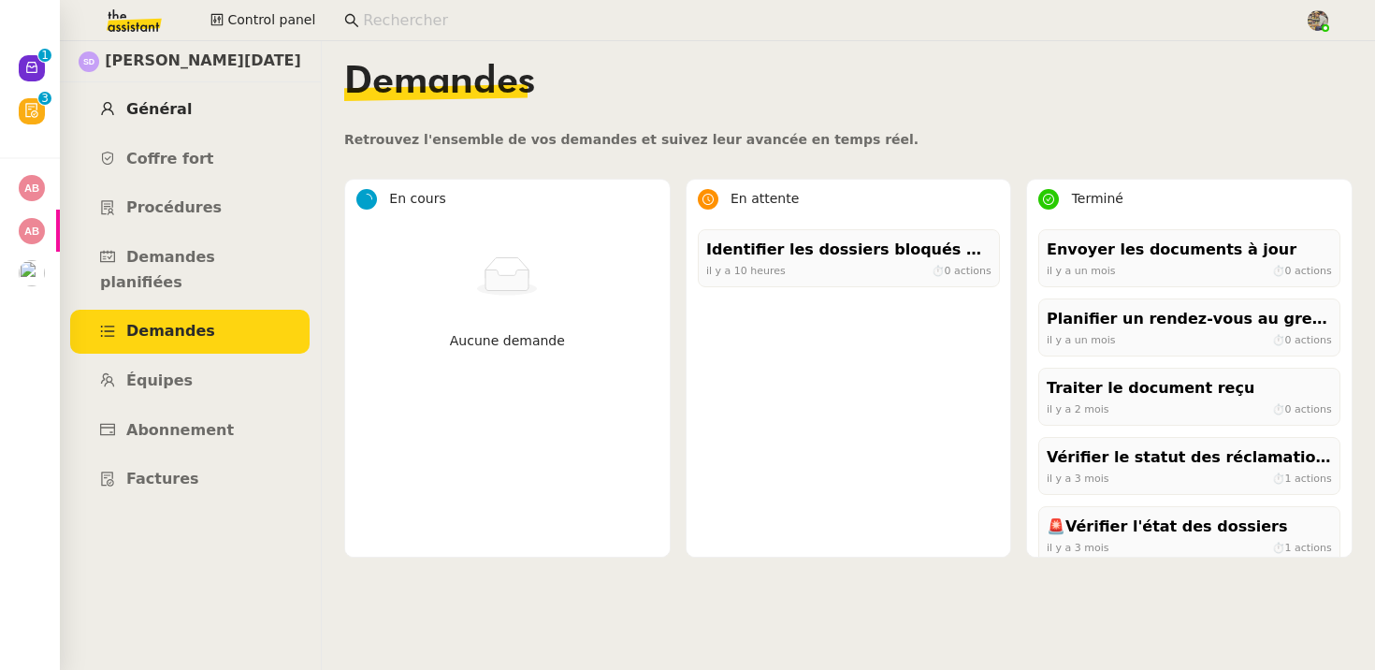
click at [171, 111] on span "Général" at bounding box center [158, 109] width 65 height 18
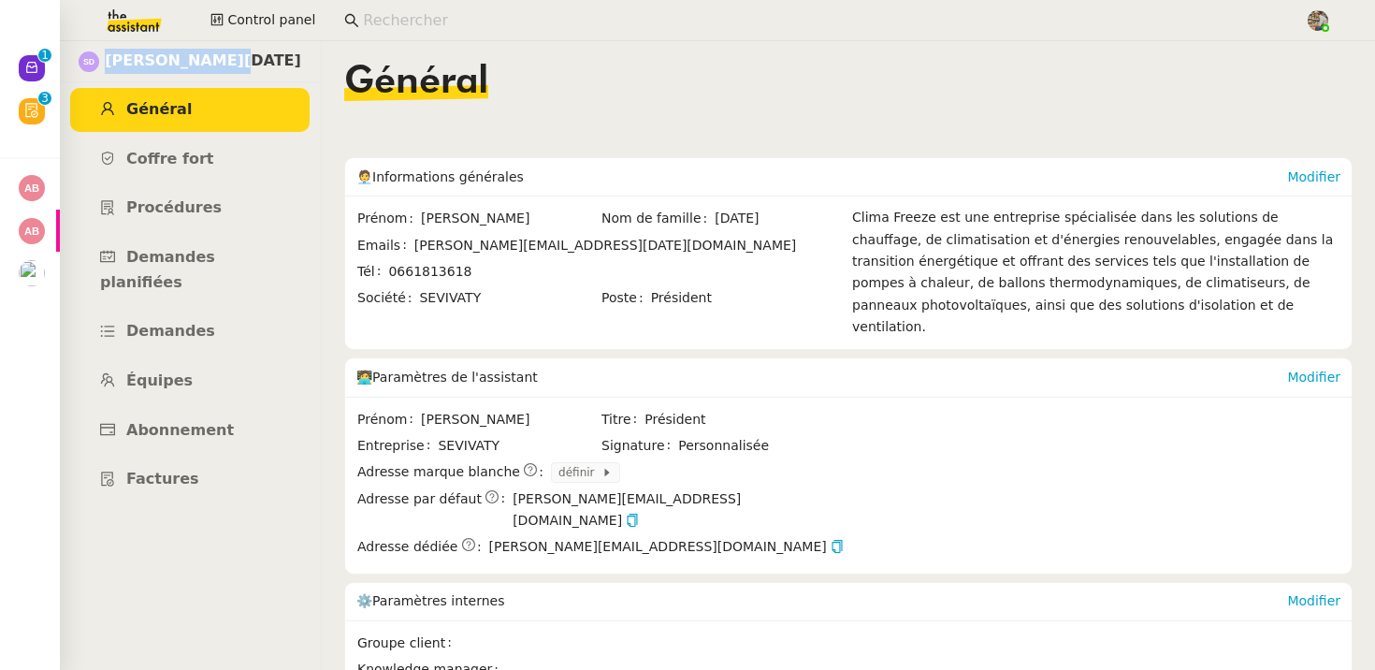
drag, startPoint x: 291, startPoint y: 48, endPoint x: 298, endPoint y: 71, distance: 24.5
click at [298, 71] on div "[PERSON_NAME][DATE]" at bounding box center [190, 61] width 262 height 41
copy span "[PERSON_NAME][DATE]"
click at [385, 20] on input at bounding box center [824, 20] width 923 height 25
paste input "[PERSON_NAME][DATE]"
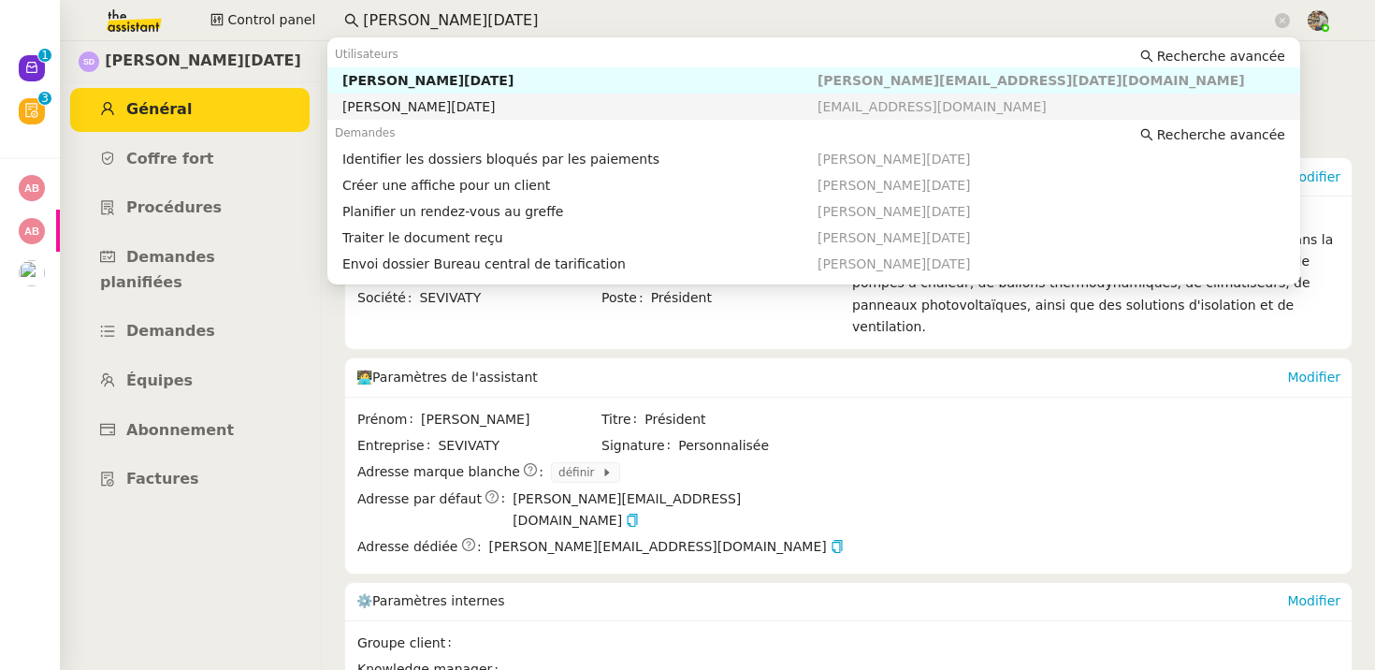
click at [398, 94] on nz-auto-option "[PERSON_NAME][DATE] [EMAIL_ADDRESS][DOMAIN_NAME]" at bounding box center [813, 107] width 973 height 26
type input "[PERSON_NAME][DATE]"
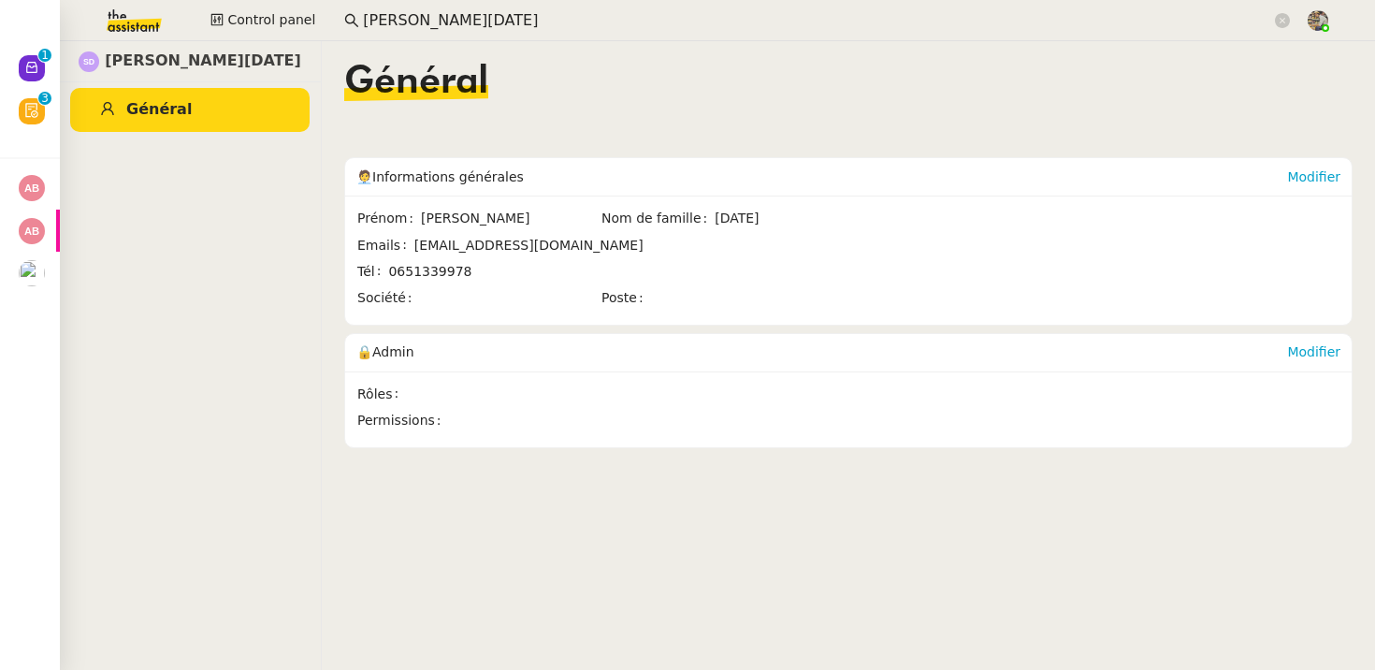
click at [417, 23] on input "[PERSON_NAME][DATE]" at bounding box center [817, 20] width 908 height 25
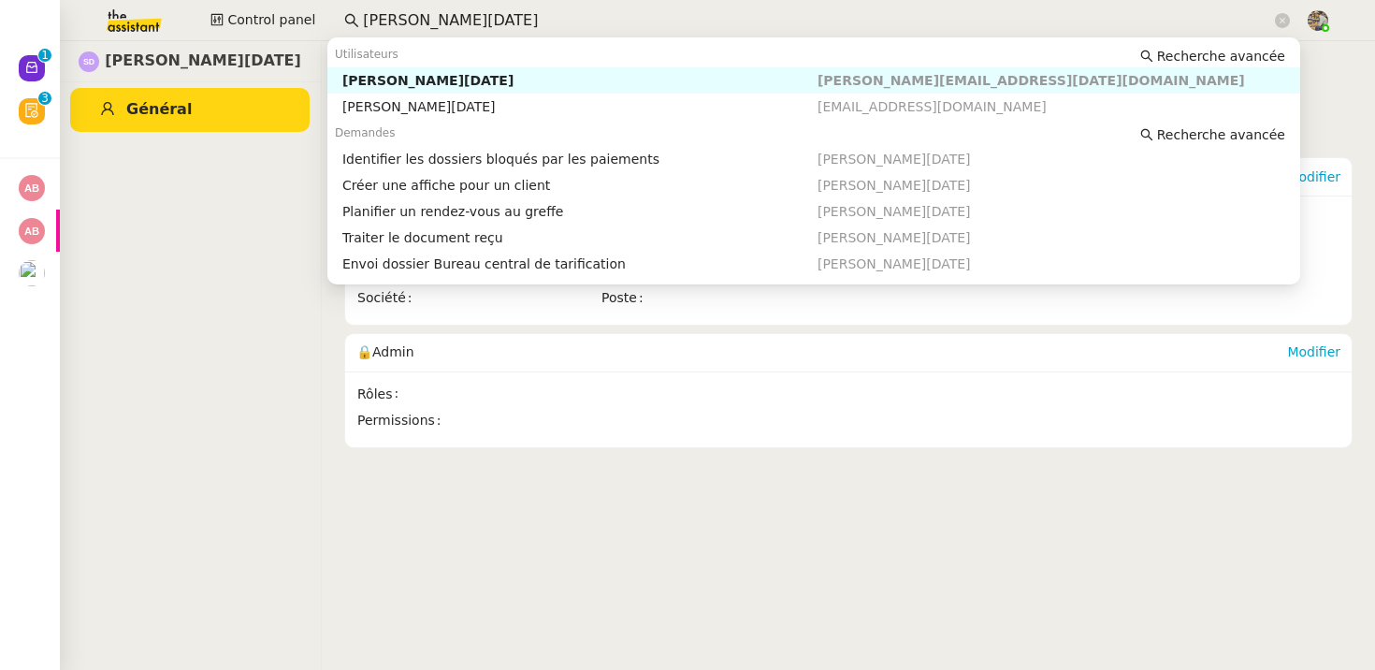
click at [441, 79] on div "[PERSON_NAME][DATE]" at bounding box center [579, 80] width 475 height 17
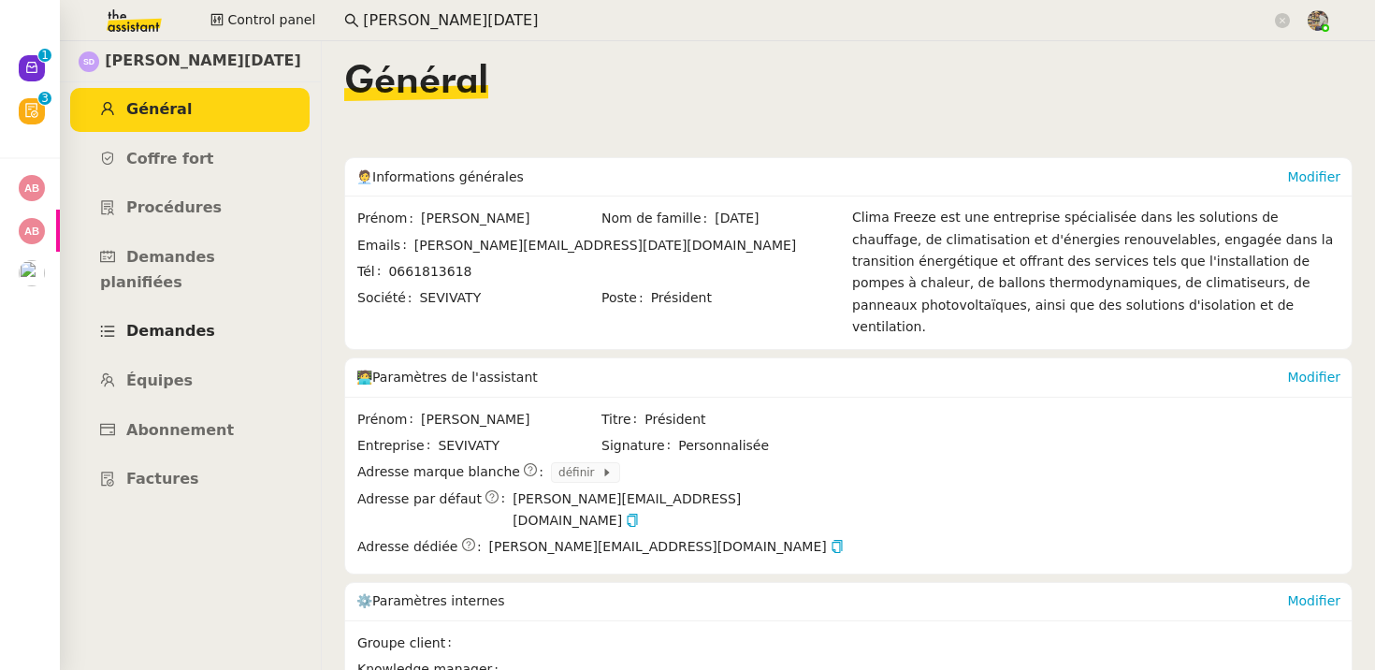
click at [190, 322] on span "Demandes" at bounding box center [170, 331] width 89 height 18
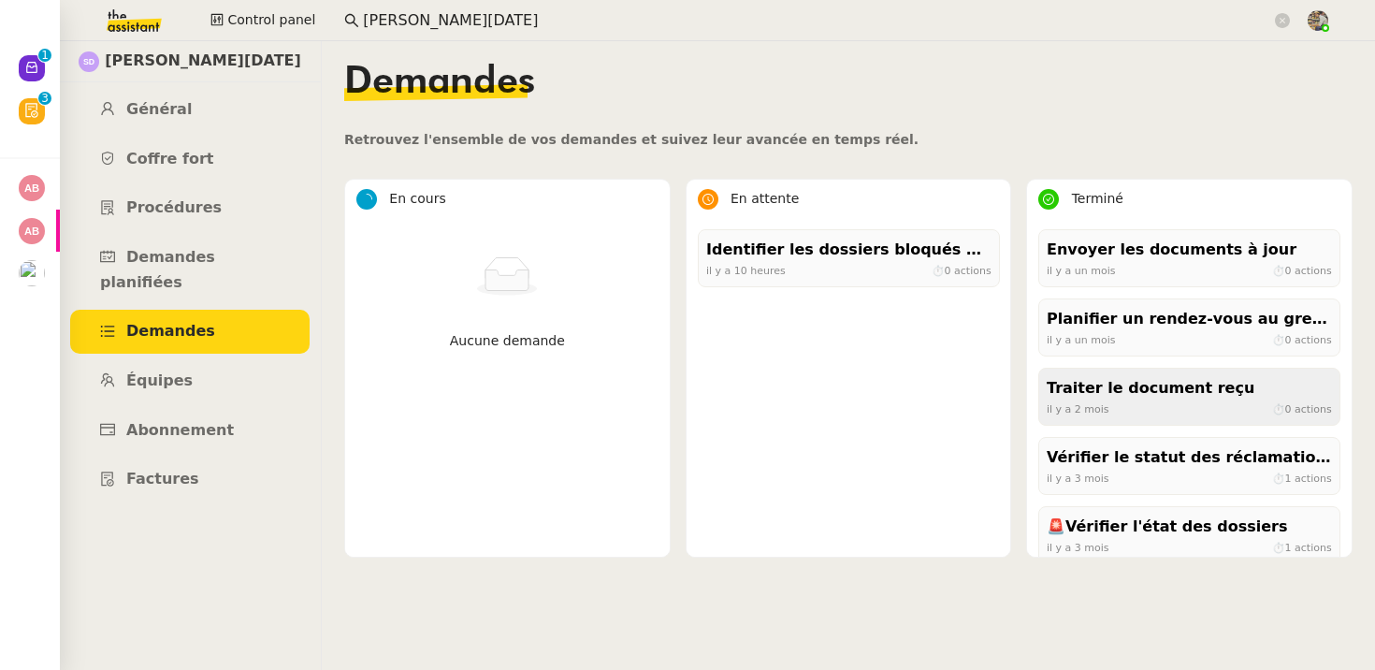
scroll to position [226, 0]
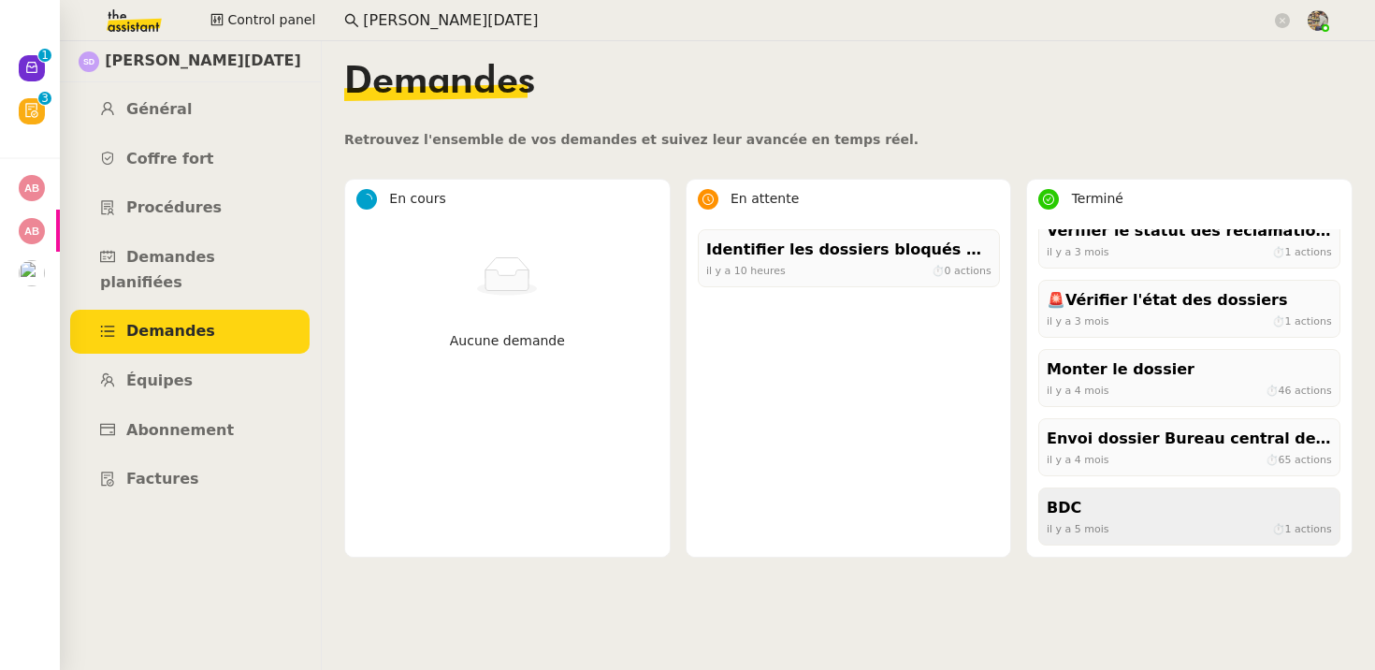
click at [1170, 508] on div "BDC" at bounding box center [1189, 508] width 285 height 25
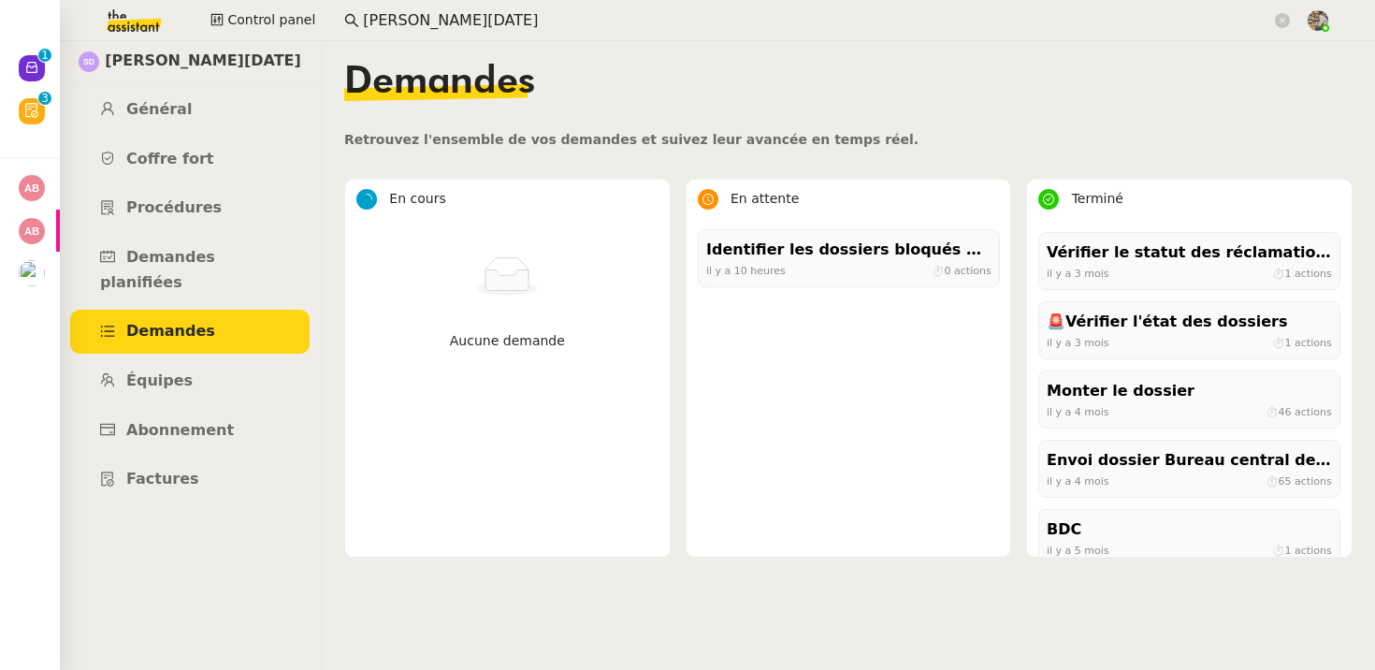
scroll to position [226, 0]
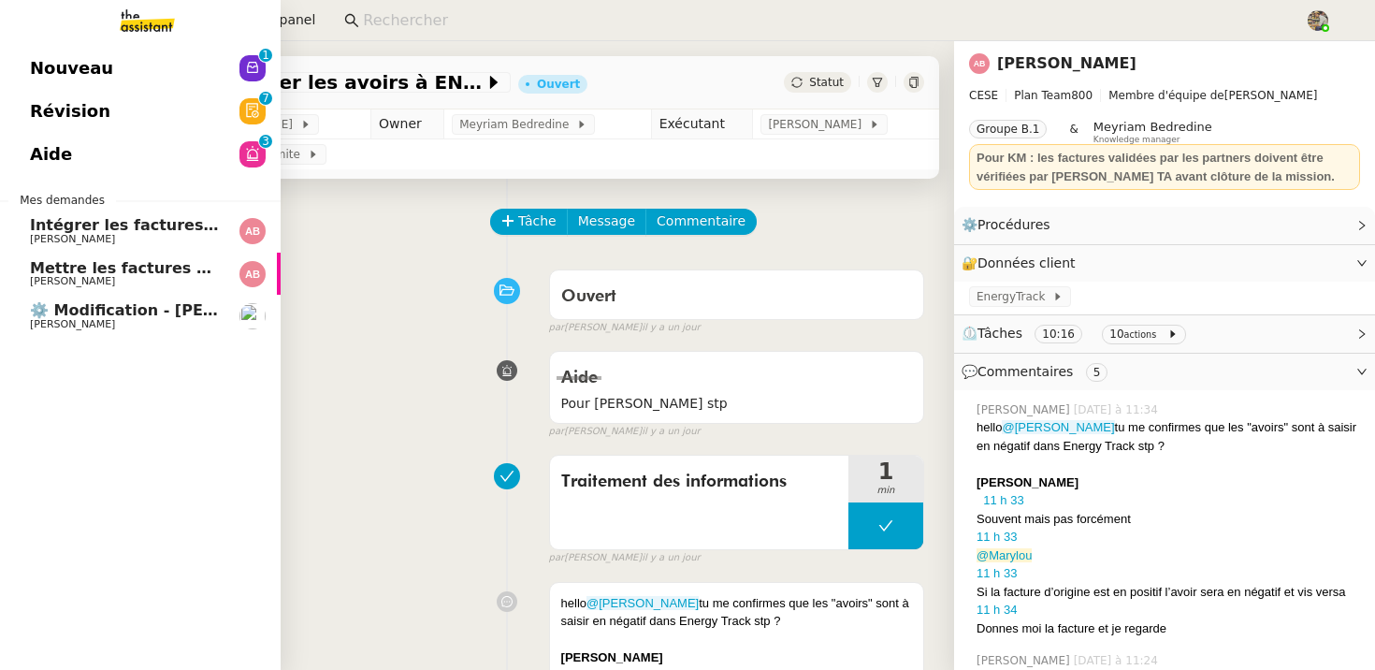
click at [57, 321] on span "[PERSON_NAME]" at bounding box center [72, 324] width 85 height 12
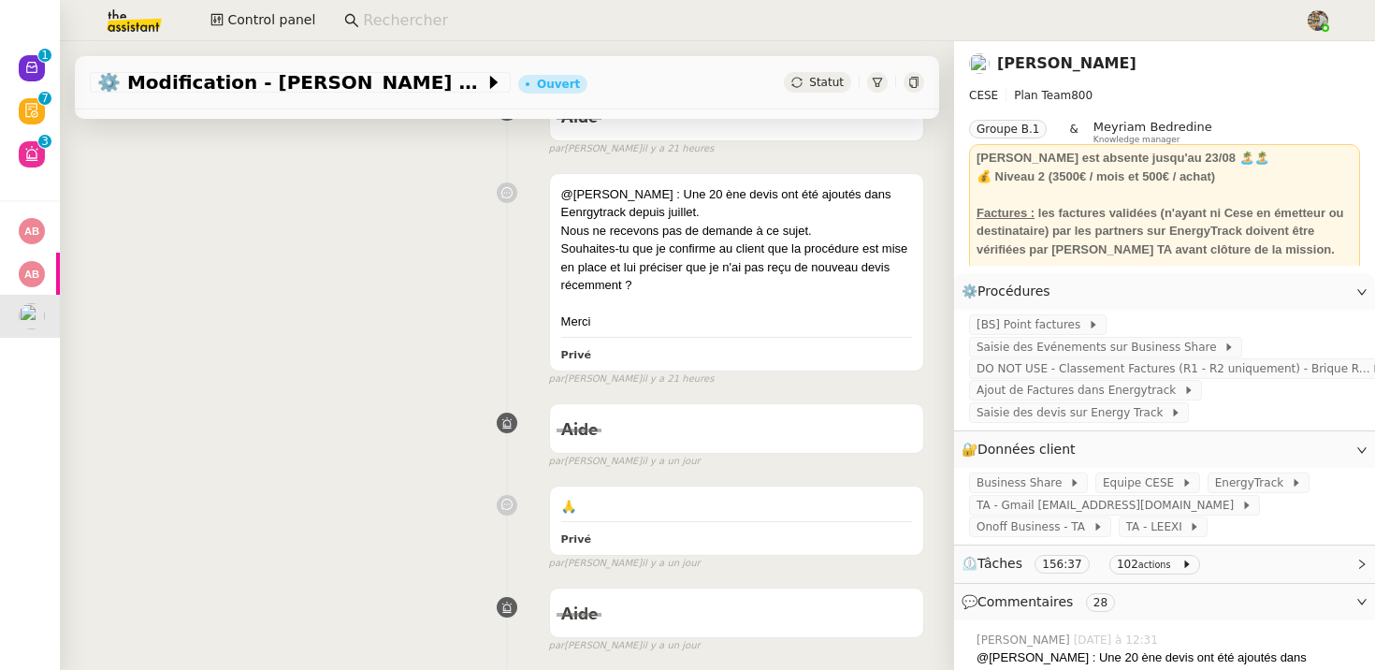
scroll to position [503, 0]
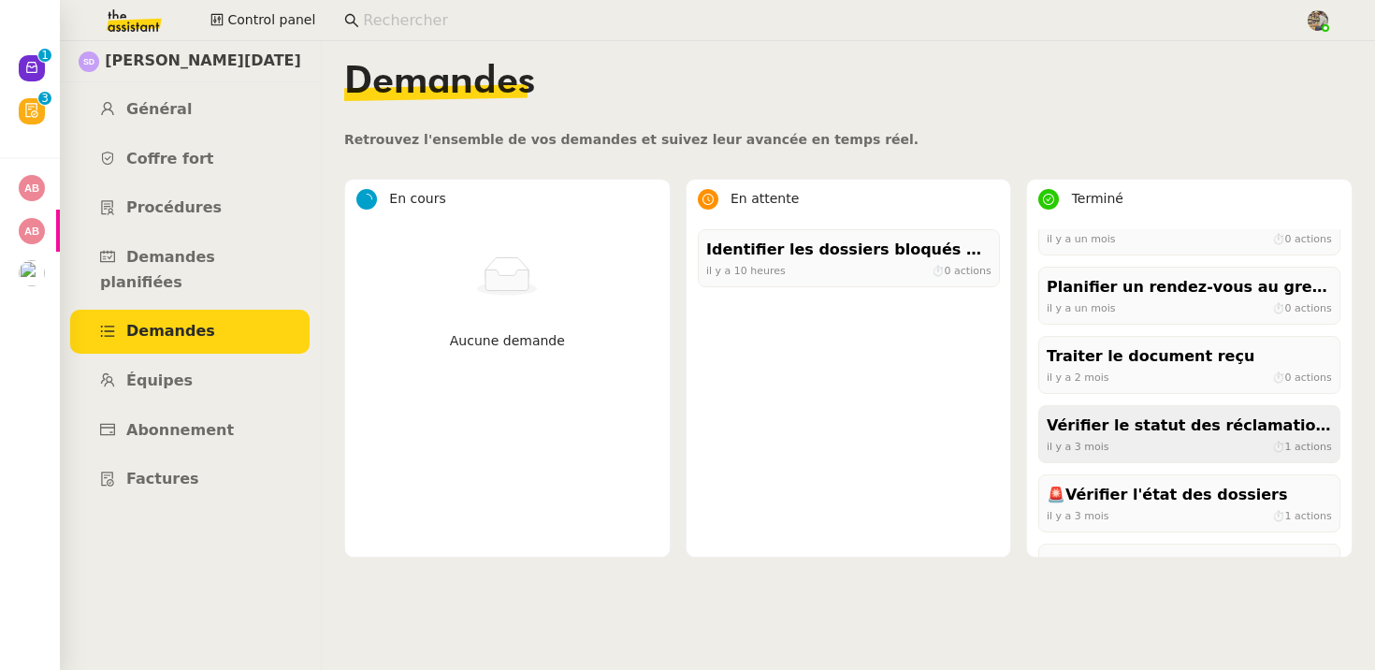
scroll to position [280, 0]
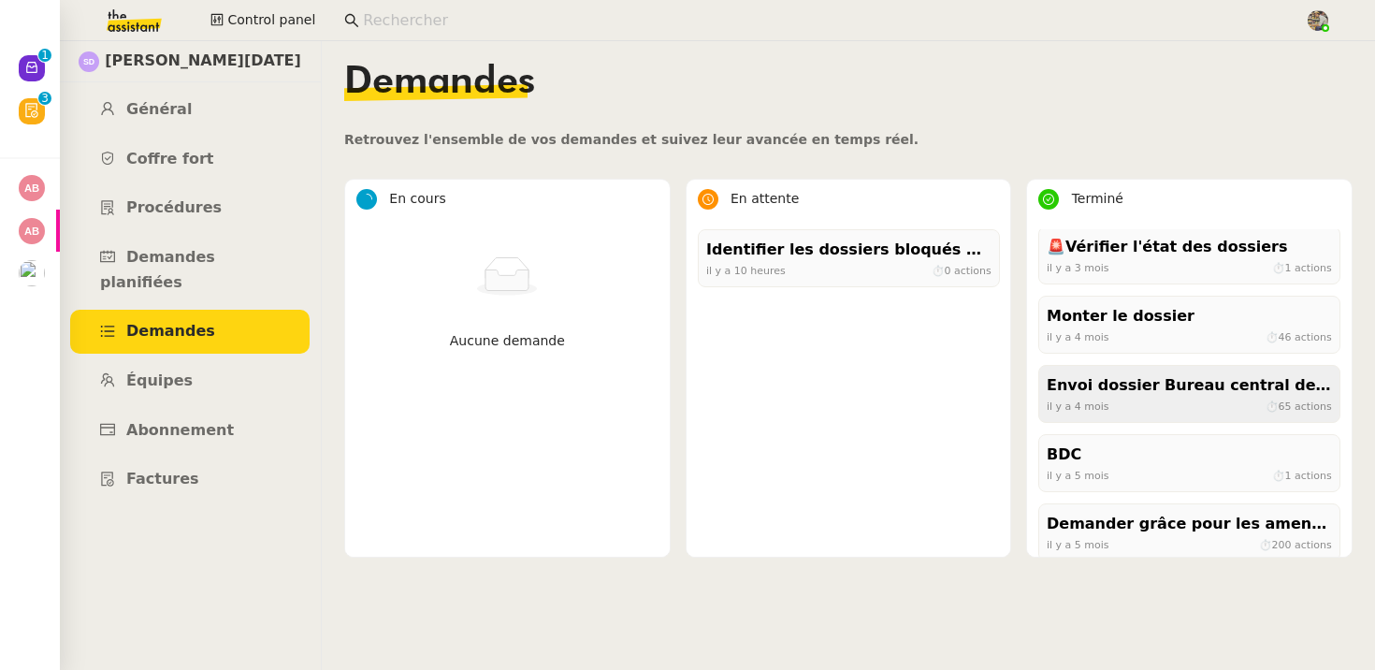
click at [1120, 392] on div "Envoi dossier Bureau central de tarification" at bounding box center [1189, 385] width 285 height 25
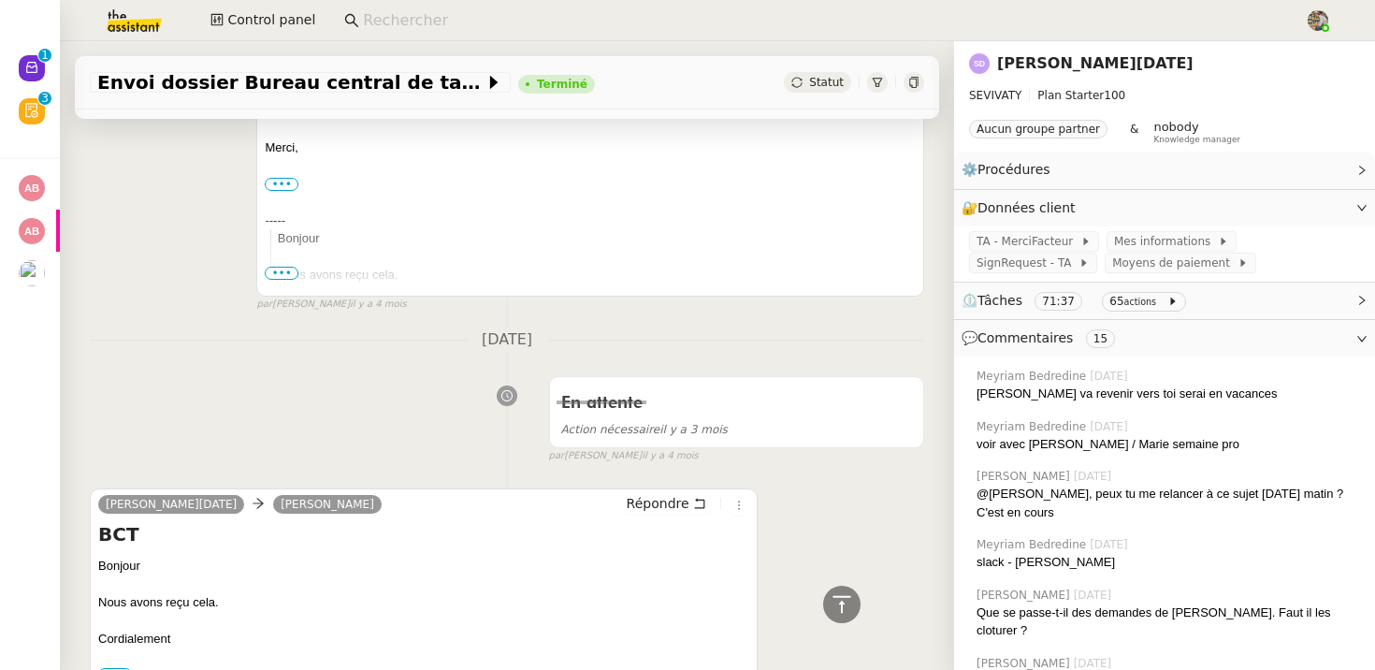
scroll to position [3272, 0]
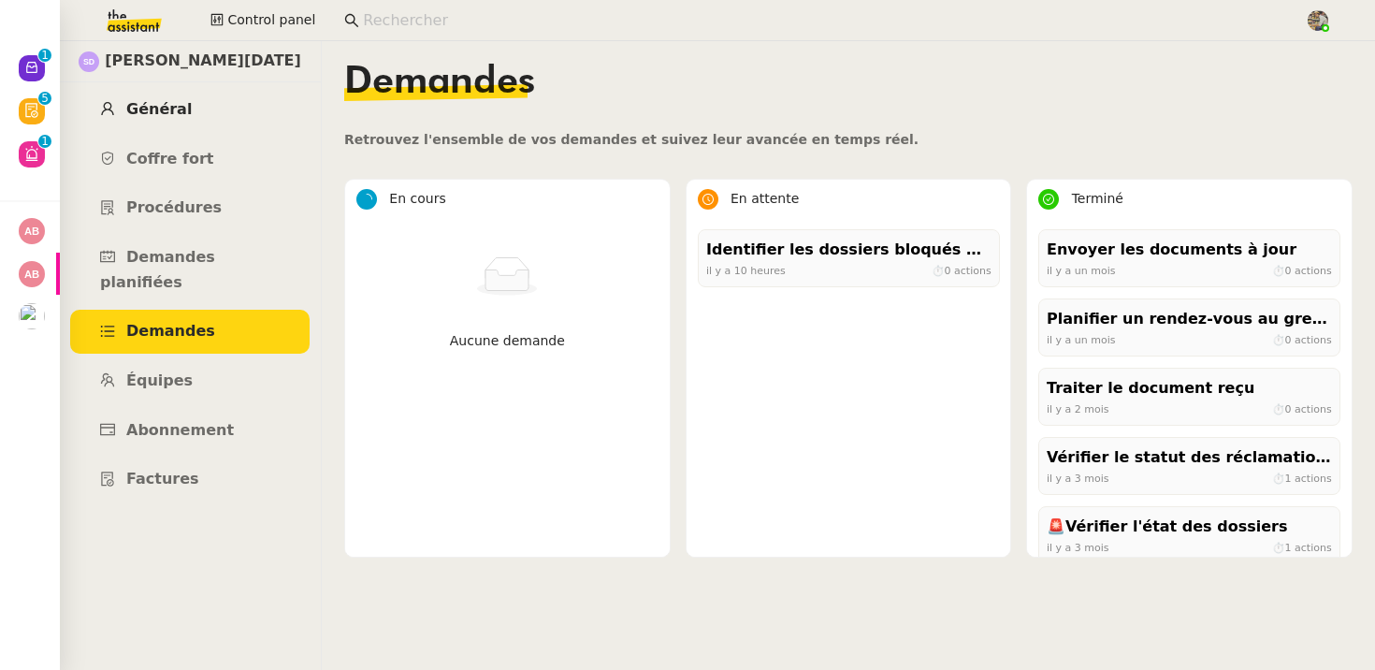
click at [146, 123] on link "Général" at bounding box center [189, 110] width 239 height 44
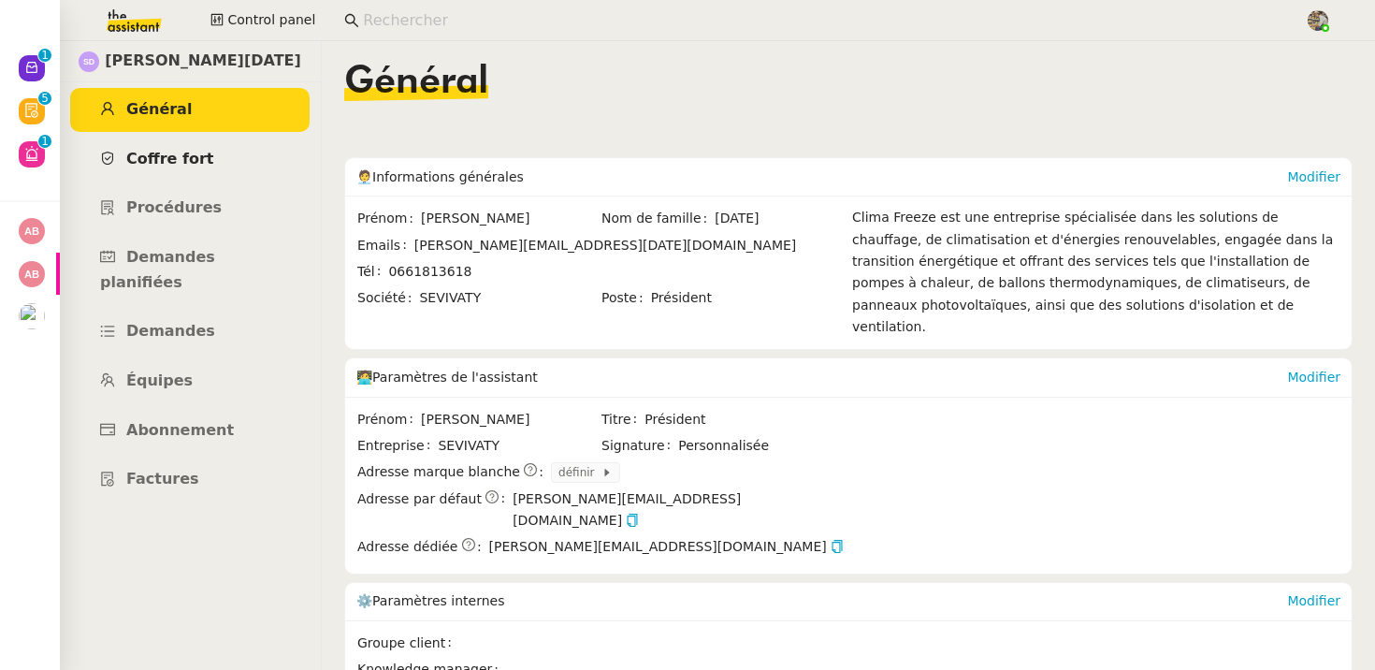
click at [180, 172] on link "Coffre fort" at bounding box center [189, 159] width 239 height 44
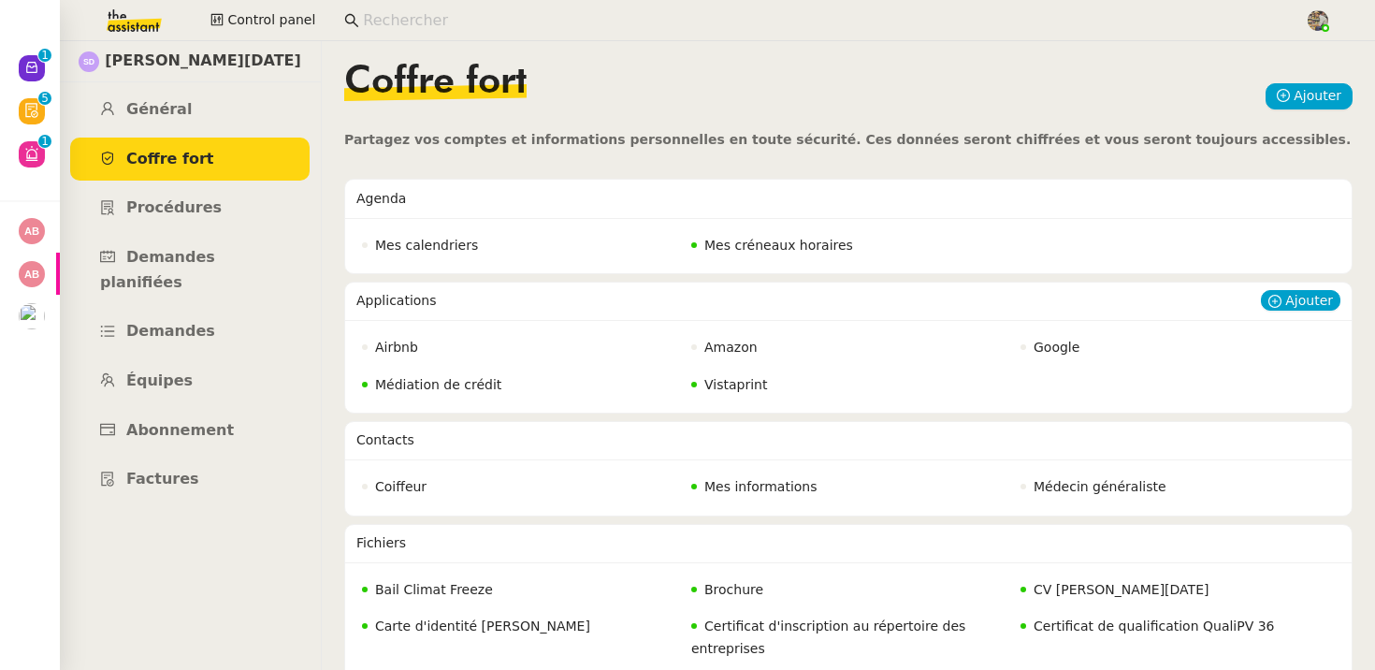
scroll to position [367, 0]
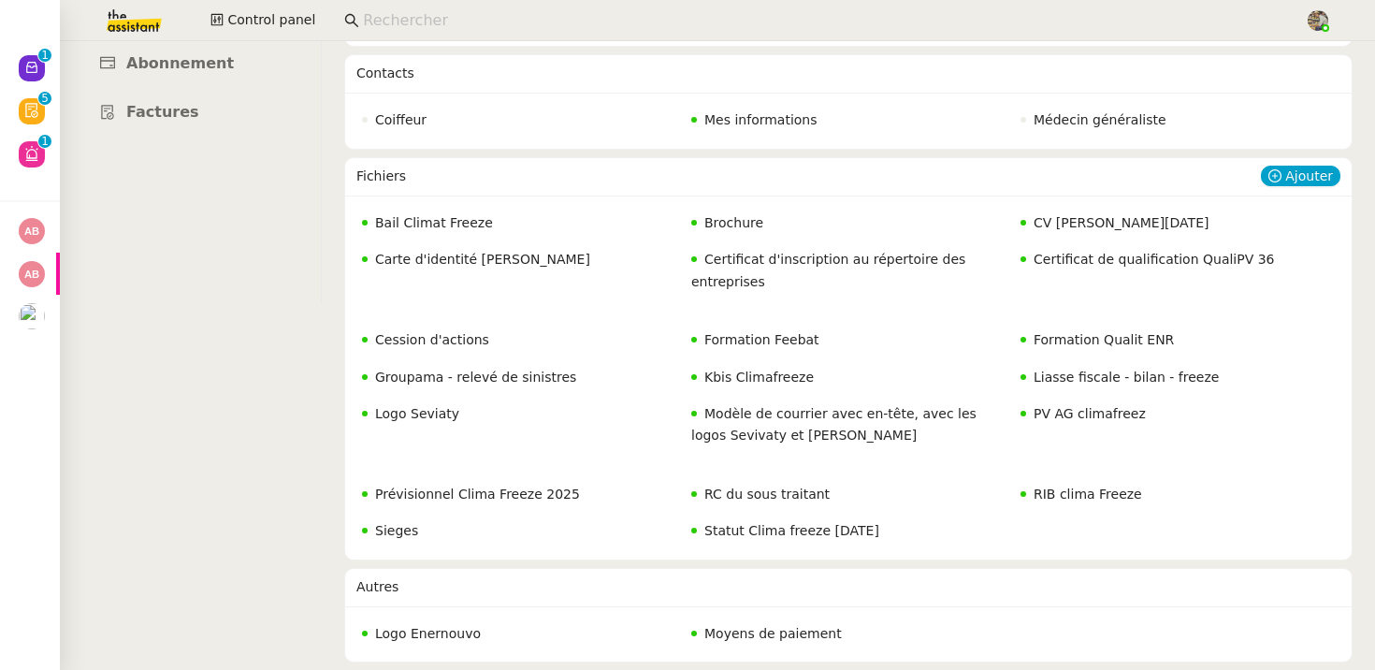
click at [786, 259] on span "Certificat d'inscription au répertoire des entreprises" at bounding box center [828, 270] width 274 height 36
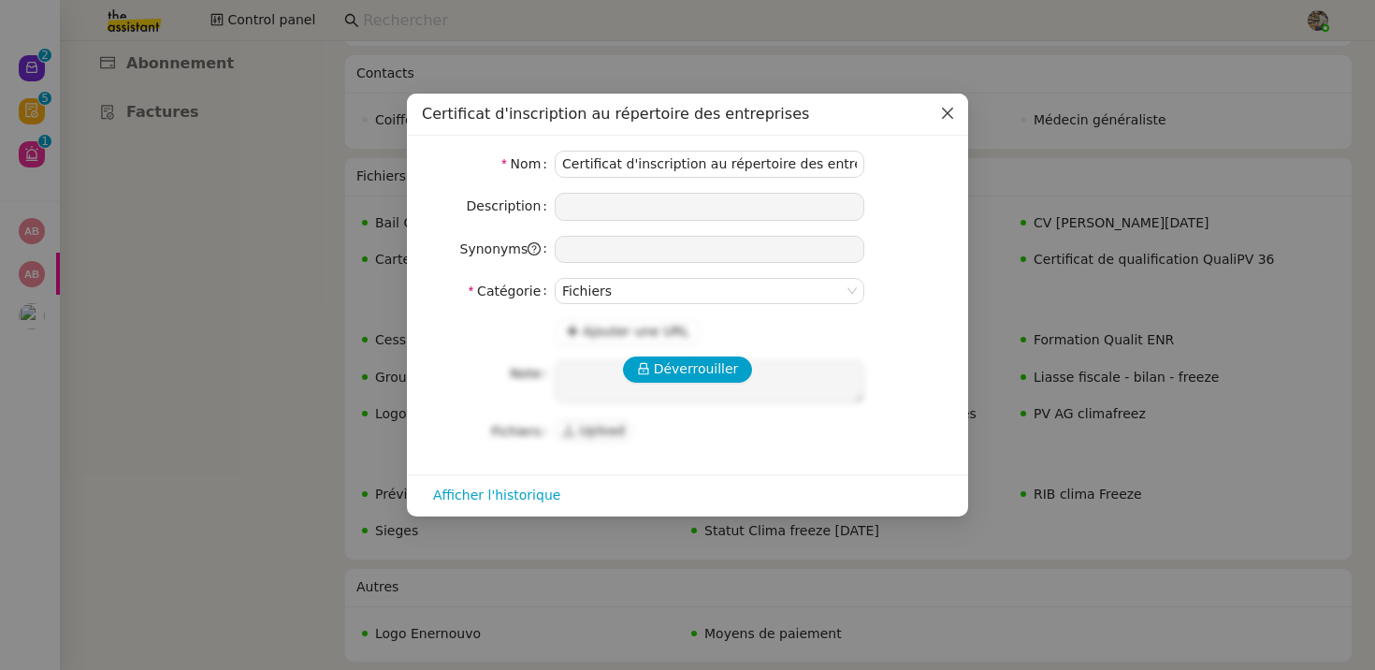
click at [944, 112] on icon "Close" at bounding box center [947, 113] width 15 height 15
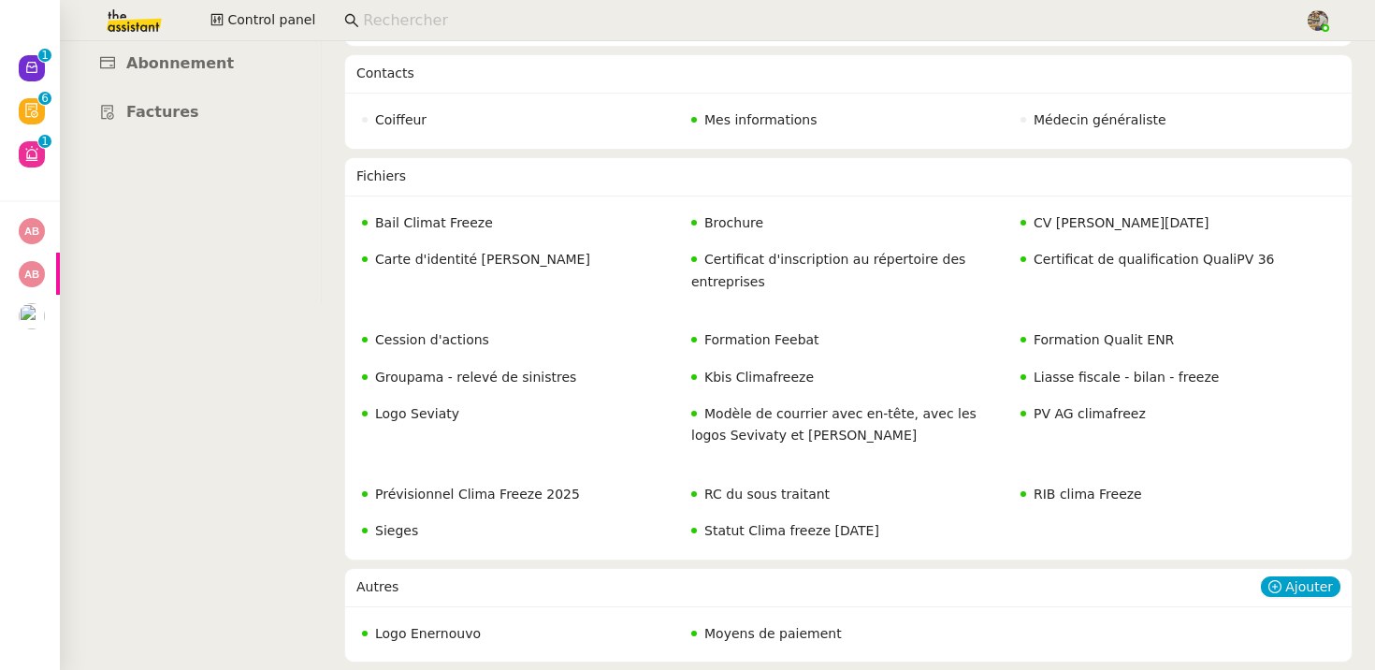
click at [452, 639] on span "Logo Enernouvo" at bounding box center [428, 633] width 106 height 15
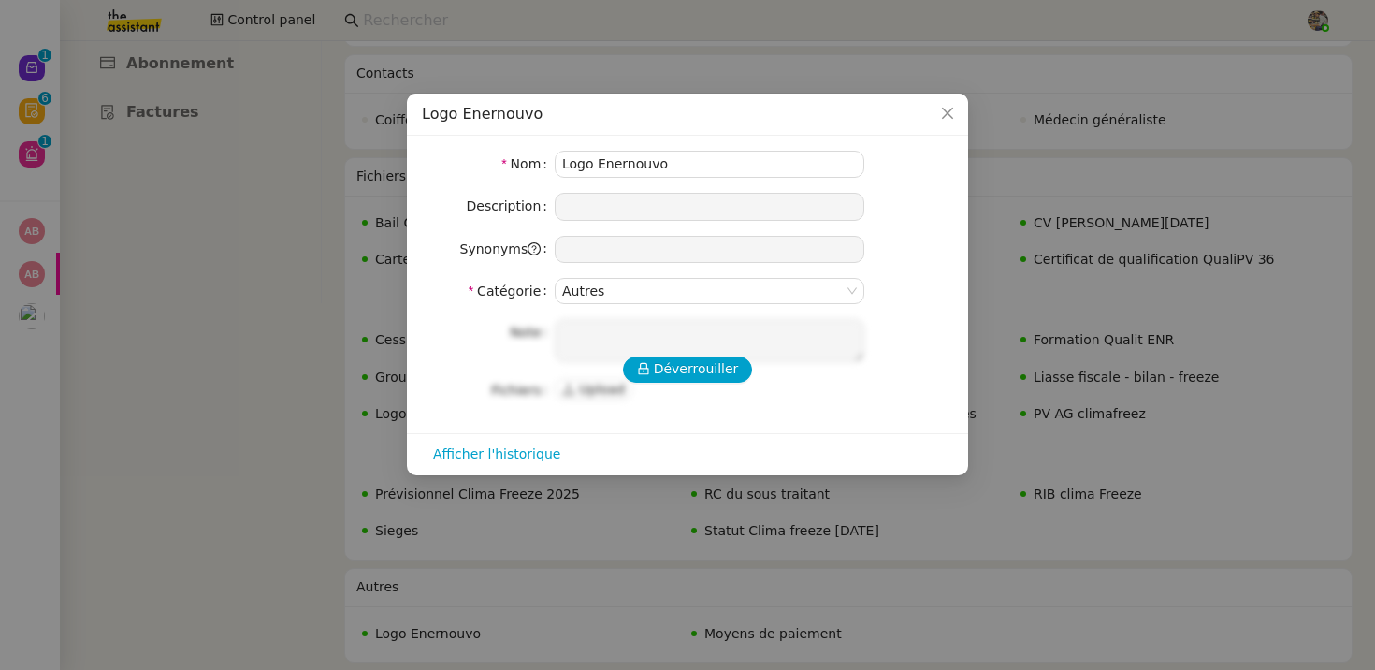
click at [292, 406] on nz-modal-container "Logo Enernouvo Nom Logo Enernouvo Description Synonyms Catégorie Autres Déverro…" at bounding box center [687, 335] width 1375 height 670
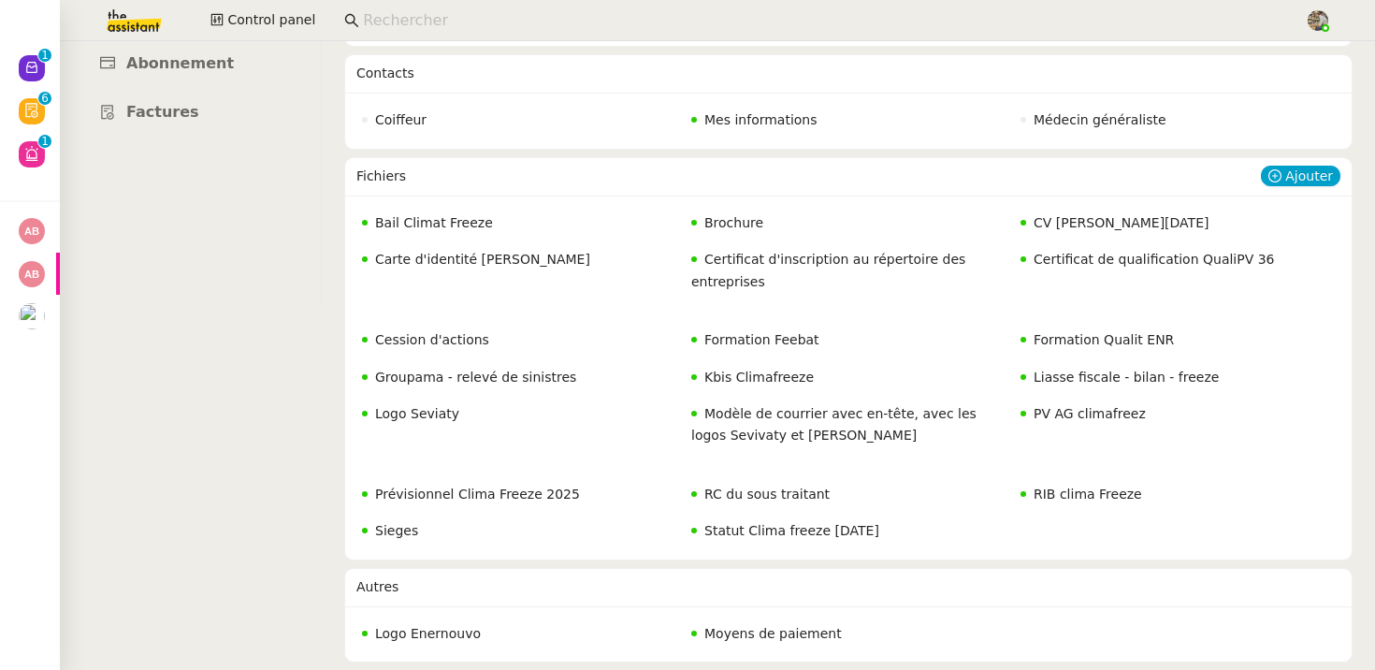
click at [768, 539] on nz-badge "Statut Clima freeze [DATE]" at bounding box center [785, 531] width 188 height 22
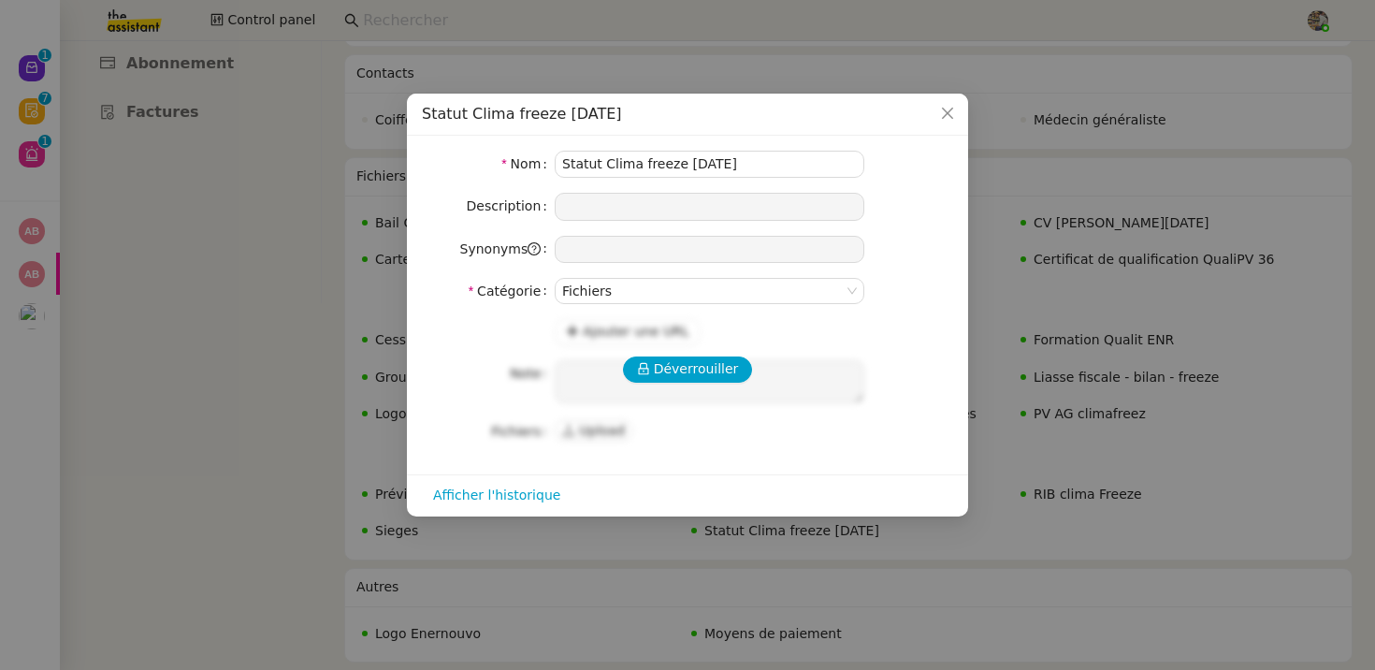
click at [234, 494] on nz-modal-container "Statut Clima freeze juin 23 Nom Statut Clima freeze juin 23 Description Synonym…" at bounding box center [687, 335] width 1375 height 670
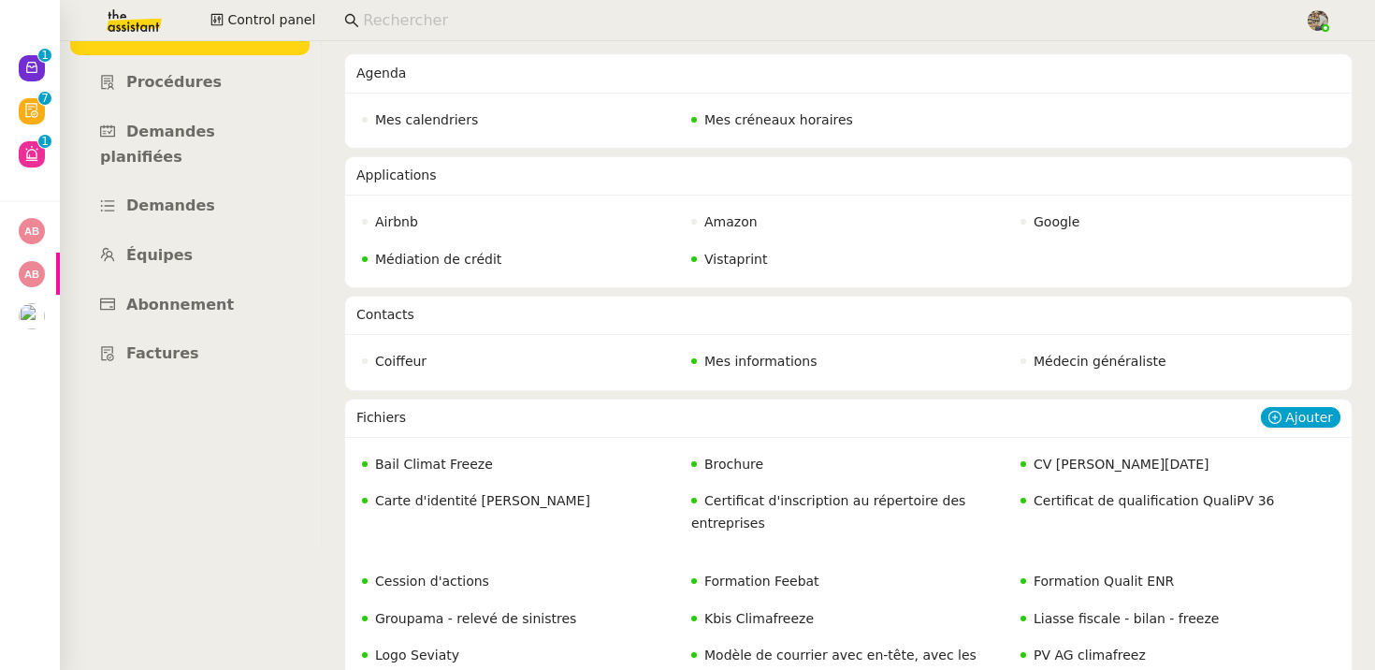
scroll to position [0, 0]
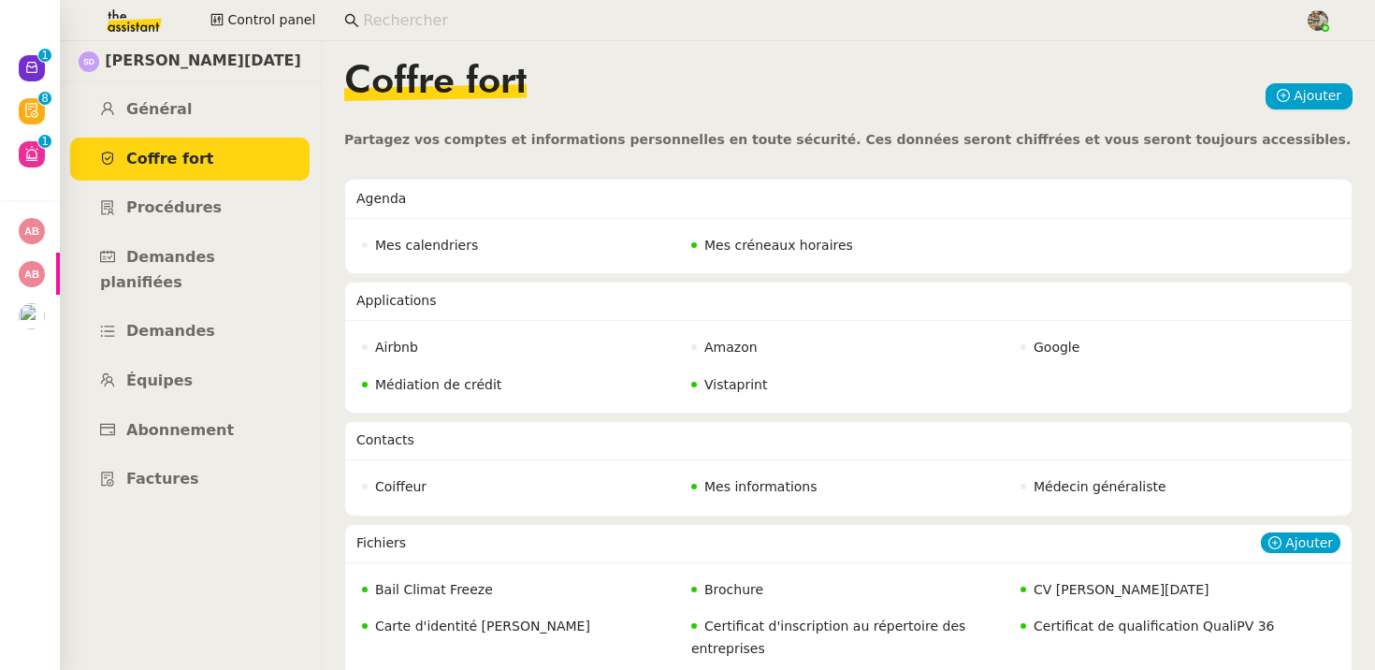
click at [720, 597] on span "Brochure" at bounding box center [733, 589] width 59 height 15
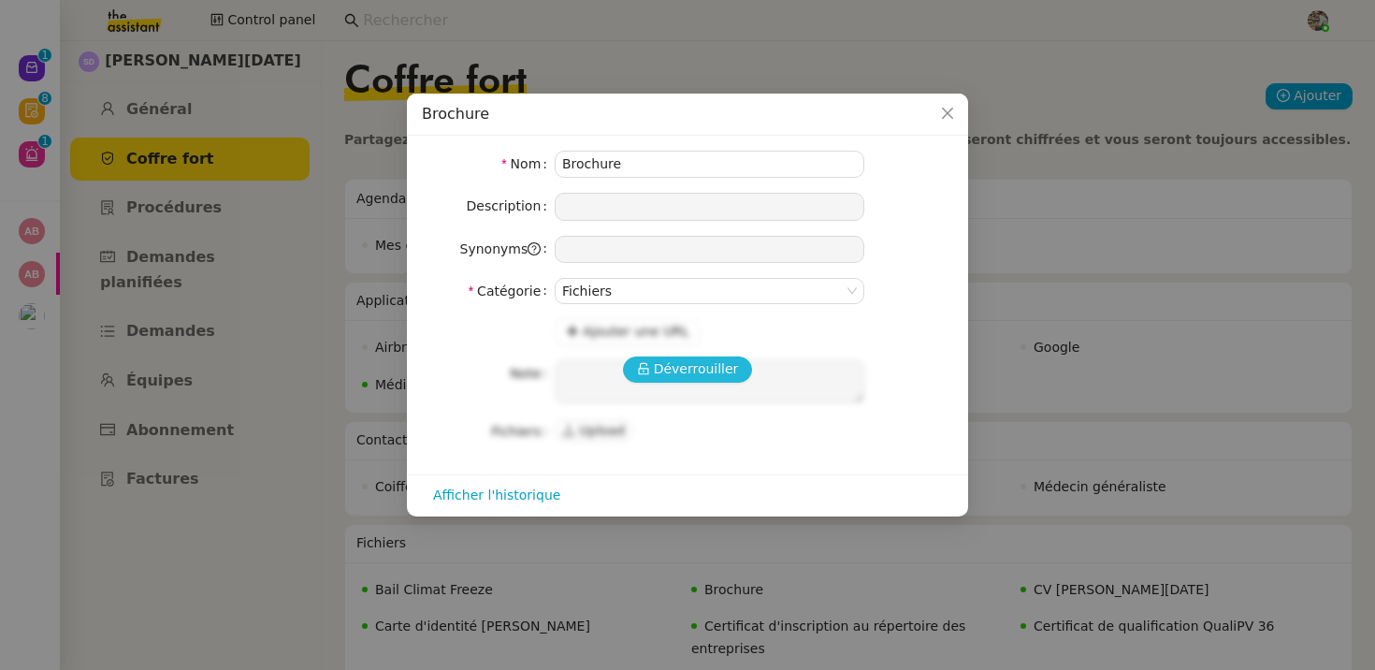
click at [715, 359] on span "Déverrouiller" at bounding box center [696, 369] width 85 height 22
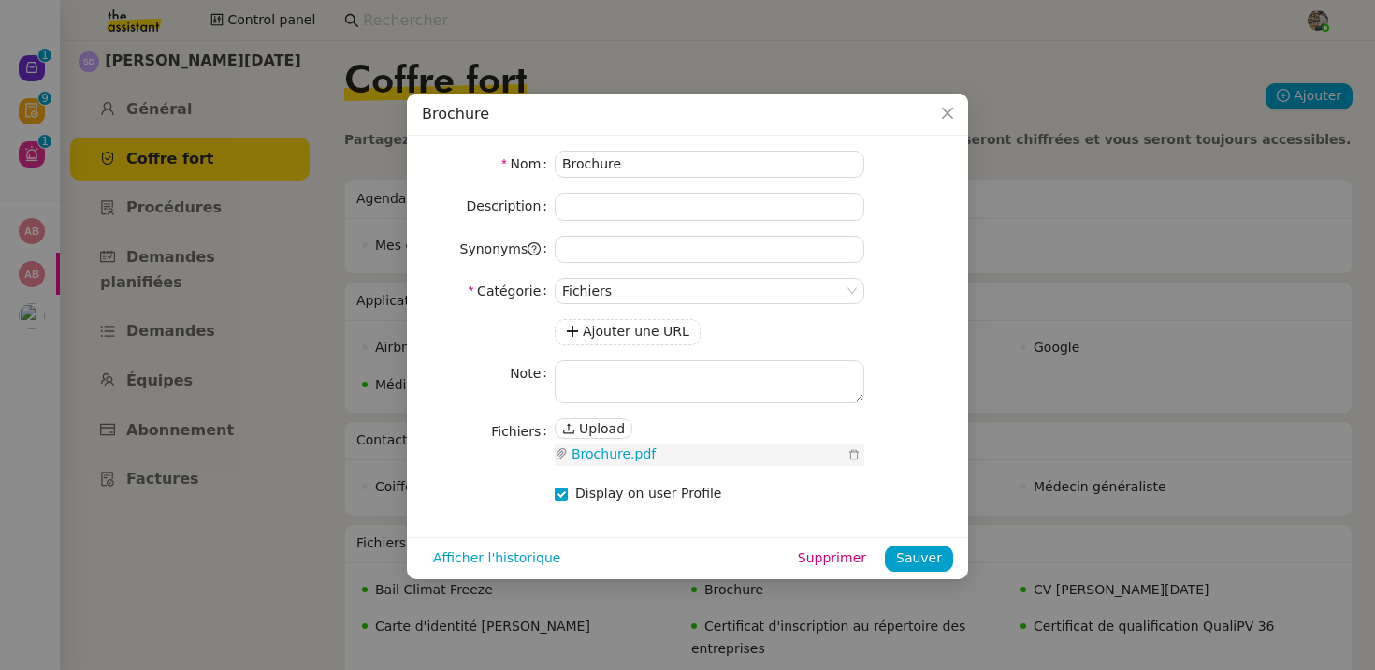
click at [590, 455] on link "Brochure.pdf" at bounding box center [706, 454] width 276 height 22
click at [1194, 142] on nz-modal-container "Brochure Nom Brochure Description Synonyms Catégorie Fichiers Ajouter une URL N…" at bounding box center [687, 335] width 1375 height 670
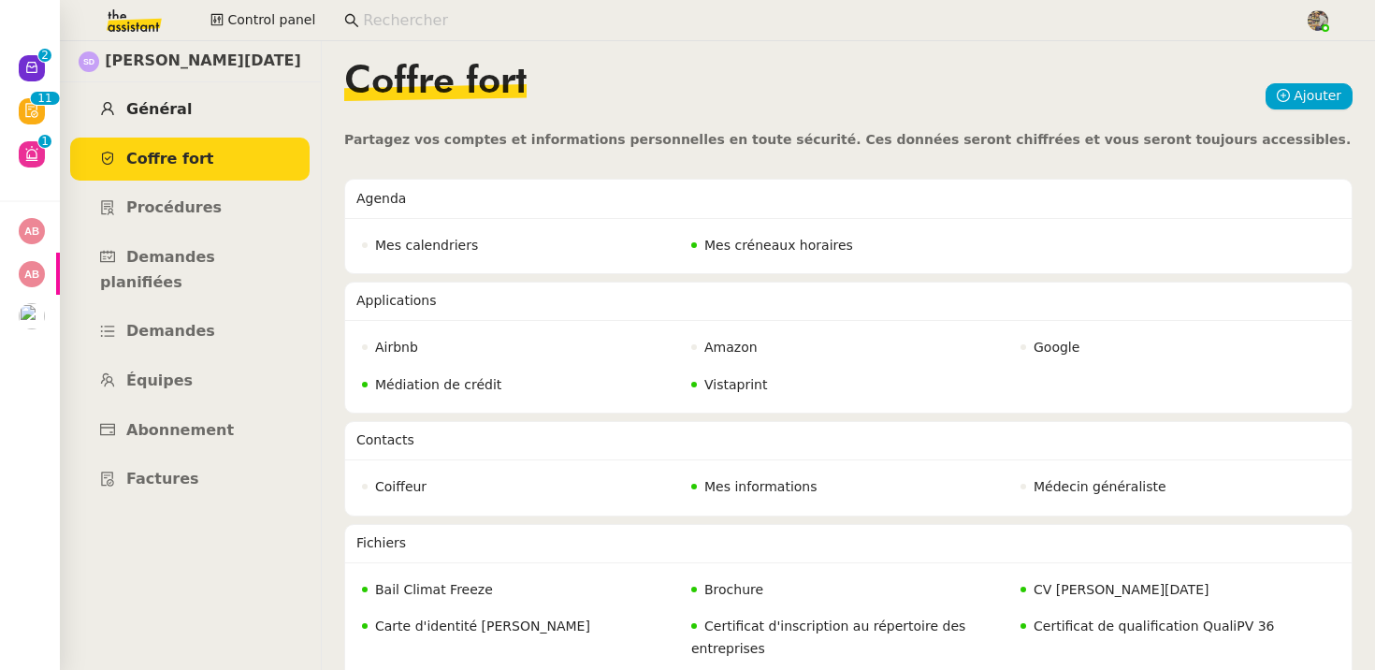
click at [154, 110] on span "Général" at bounding box center [158, 109] width 65 height 18
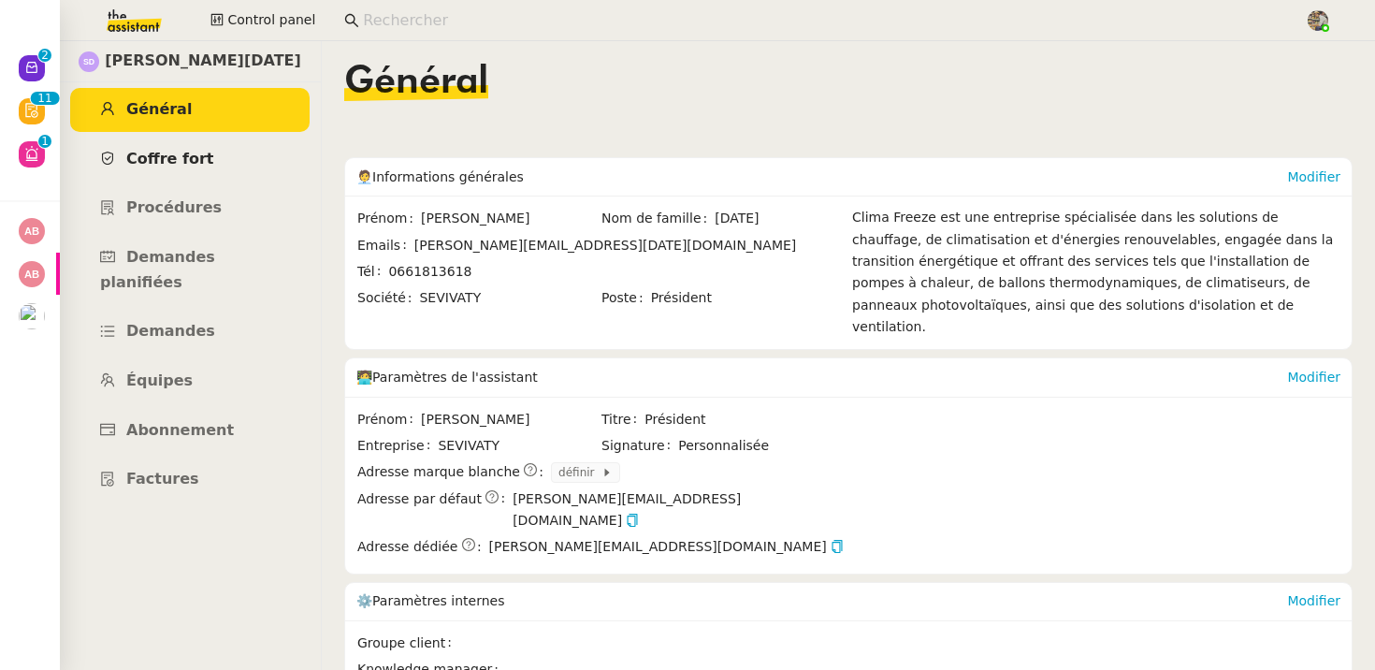
click at [178, 166] on span "Coffre fort" at bounding box center [170, 159] width 88 height 18
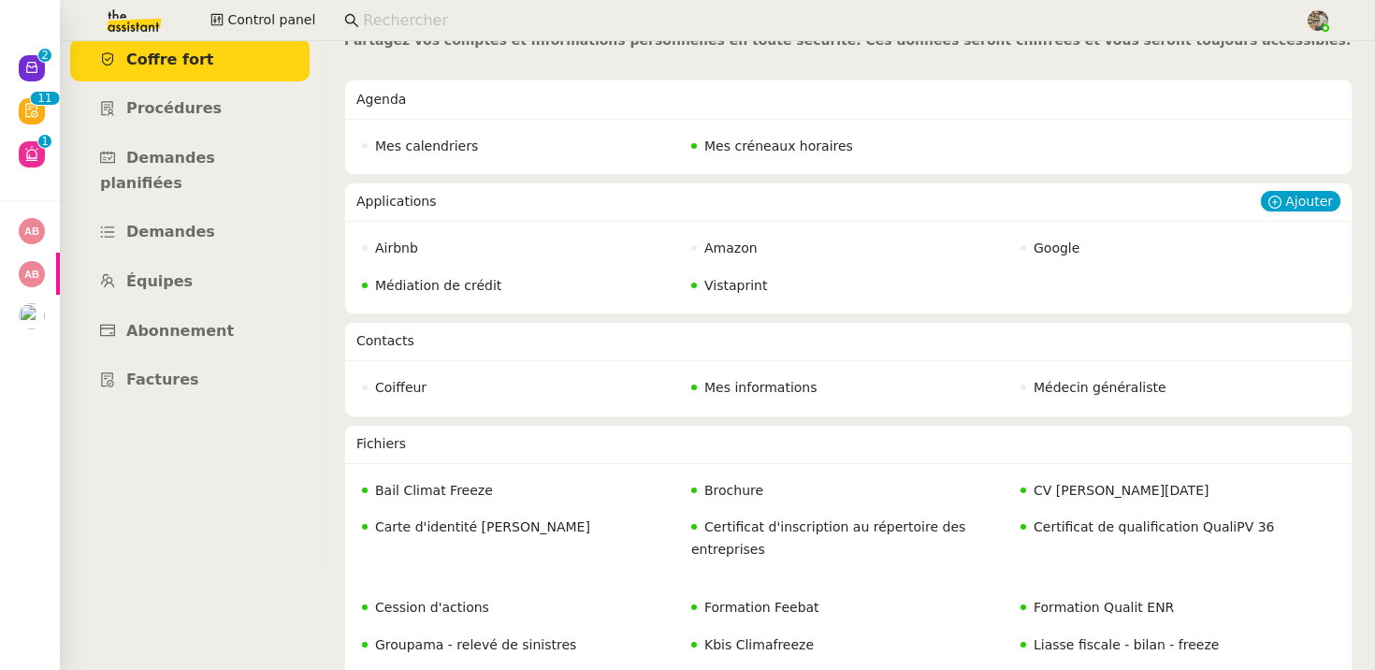
scroll to position [122, 0]
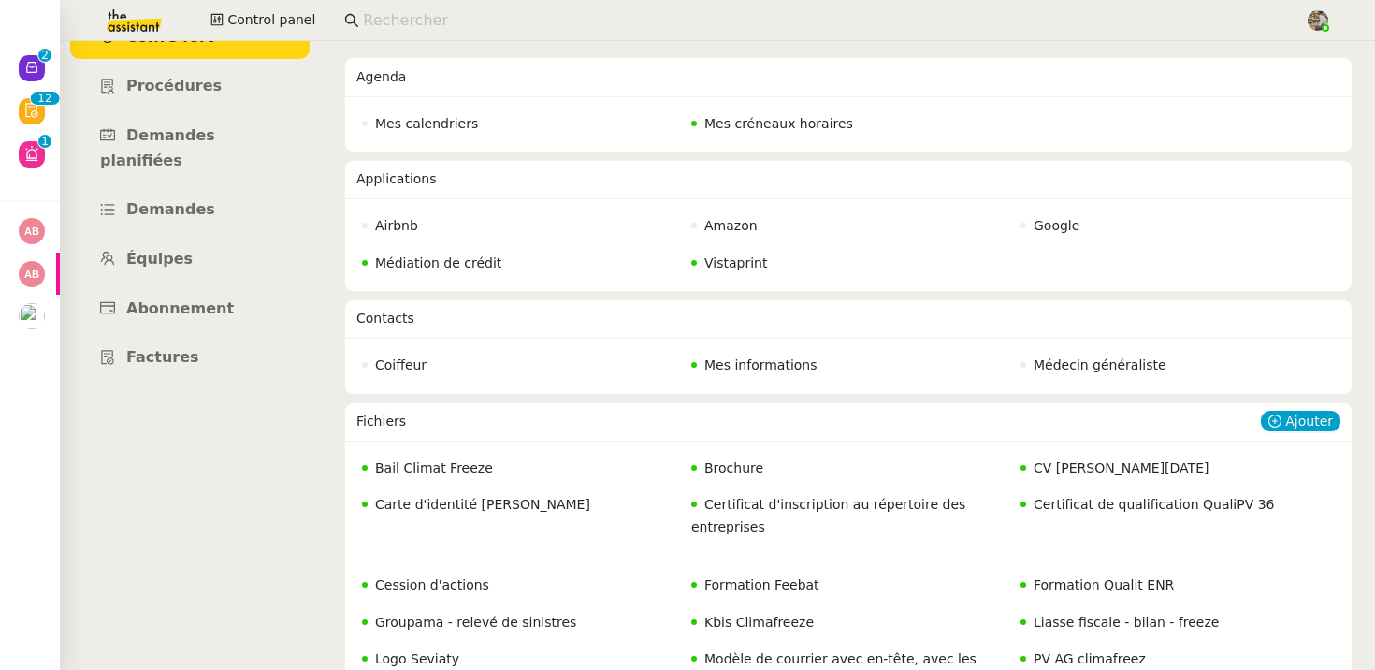
click at [711, 455] on div "Brochure" at bounding box center [848, 468] width 325 height 33
click at [724, 468] on span "Brochure" at bounding box center [733, 467] width 59 height 15
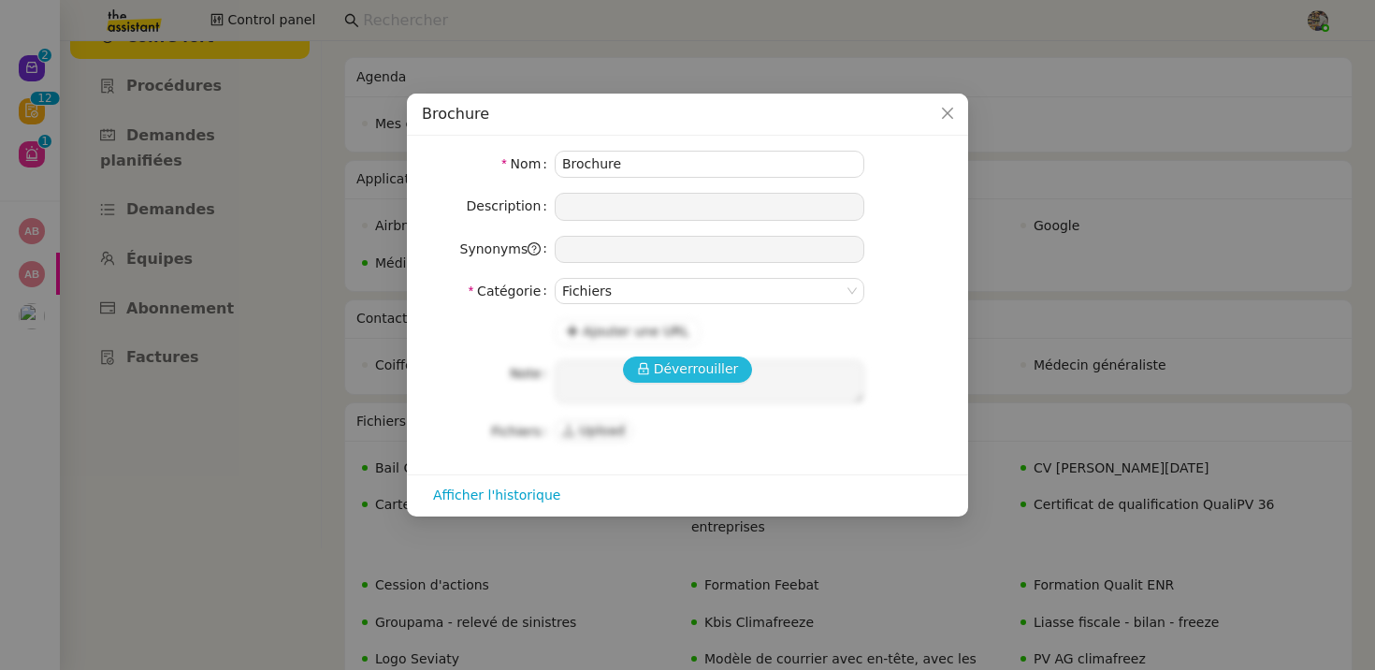
click at [696, 369] on span "Déverrouiller" at bounding box center [696, 369] width 85 height 22
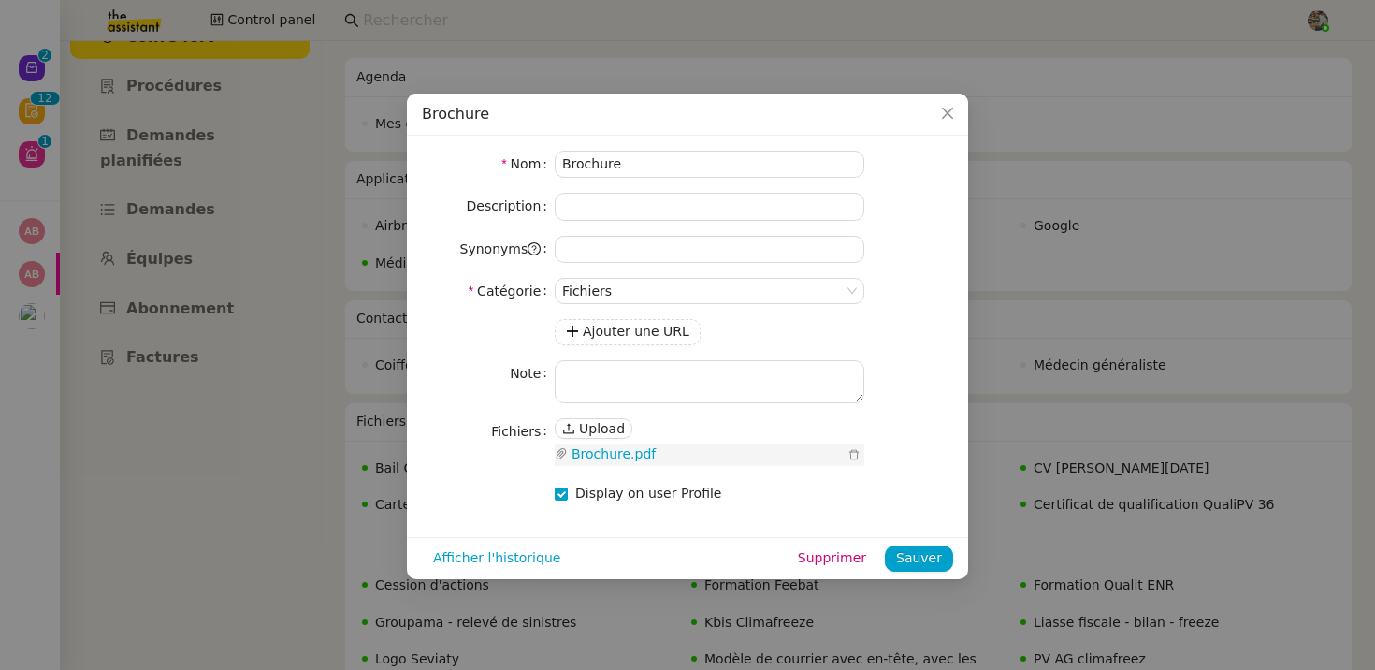
click at [620, 454] on link "Brochure.pdf" at bounding box center [706, 454] width 276 height 22
click at [273, 110] on nz-modal-container "Brochure Nom Brochure Description Synonyms Catégorie Fichiers Ajouter une URL N…" at bounding box center [687, 335] width 1375 height 670
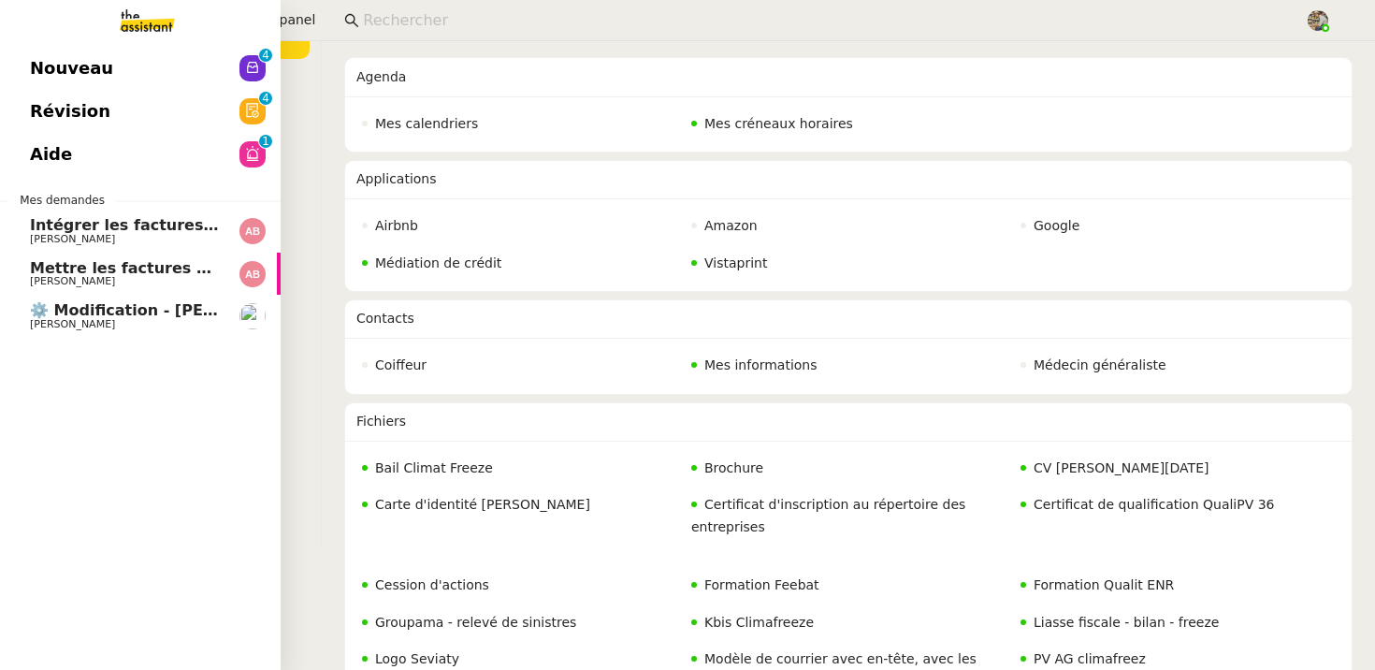
drag, startPoint x: 42, startPoint y: 273, endPoint x: 65, endPoint y: 273, distance: 22.4
click at [42, 273] on span "Mettre les factures sur ENERGYTRACK" at bounding box center [191, 268] width 322 height 18
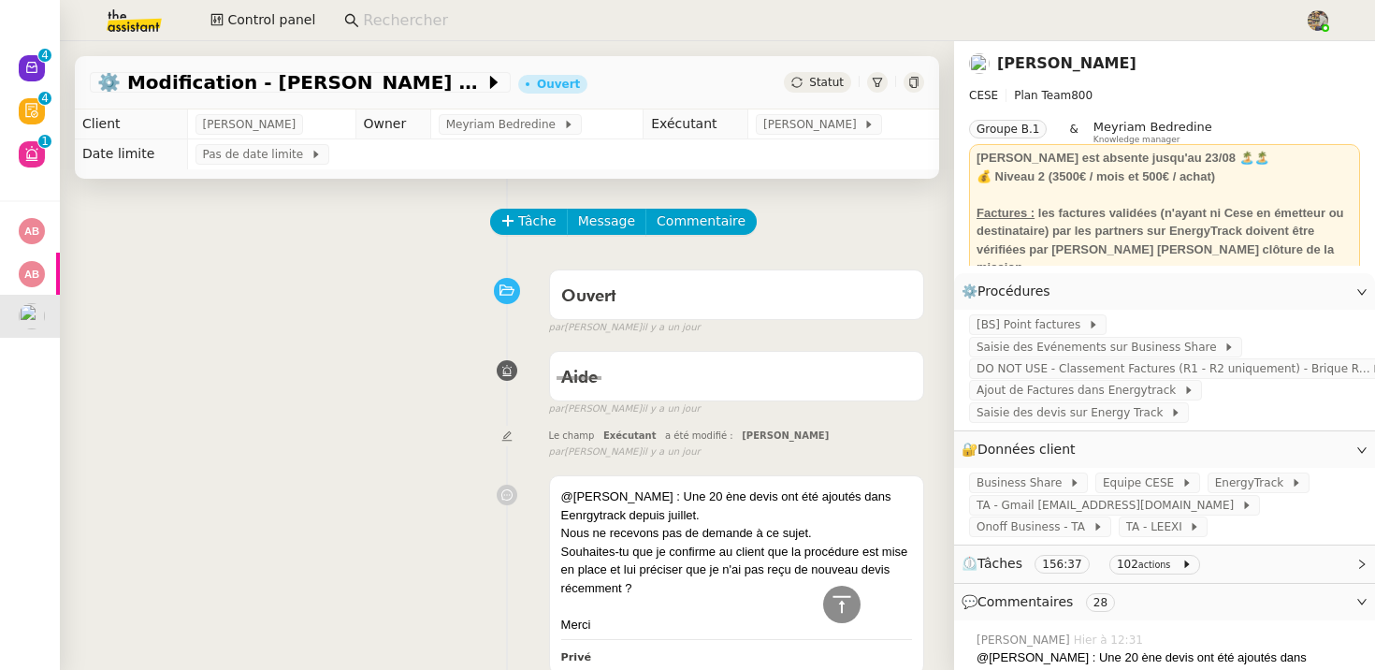
scroll to position [7007, 0]
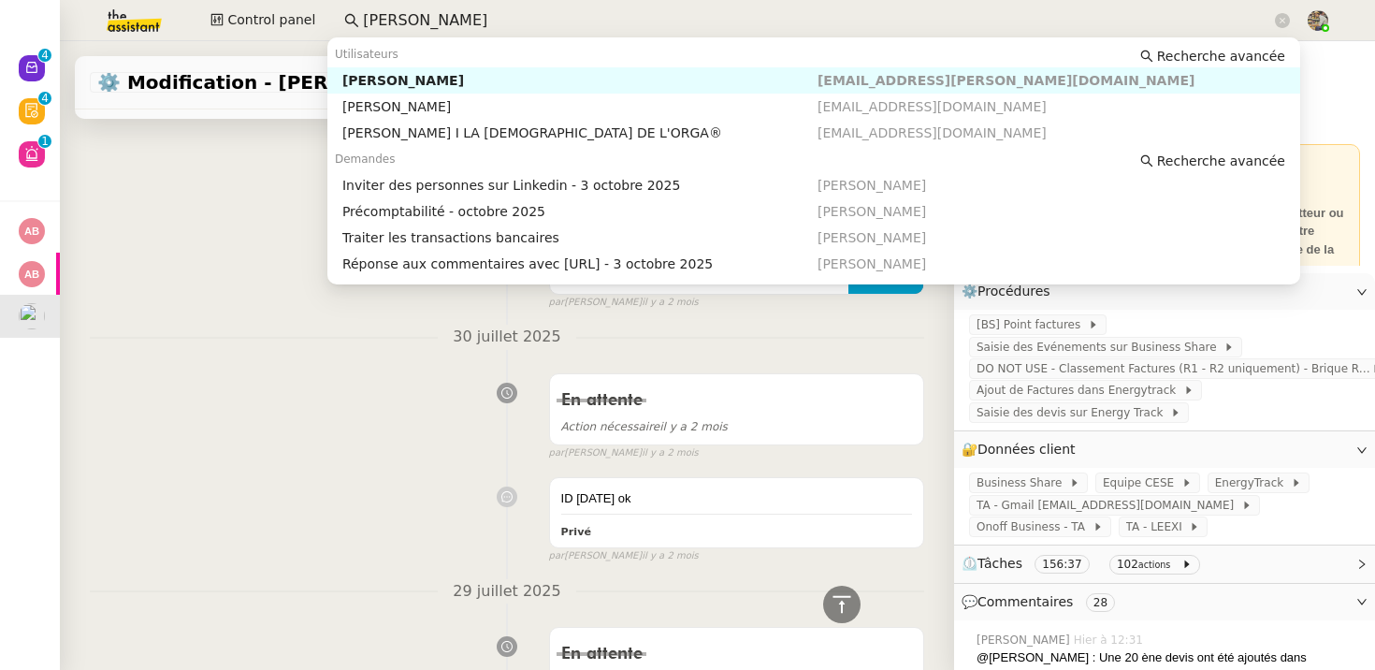
click at [357, 83] on div "Hugo Bentz" at bounding box center [579, 80] width 475 height 17
type input "hugo ben"
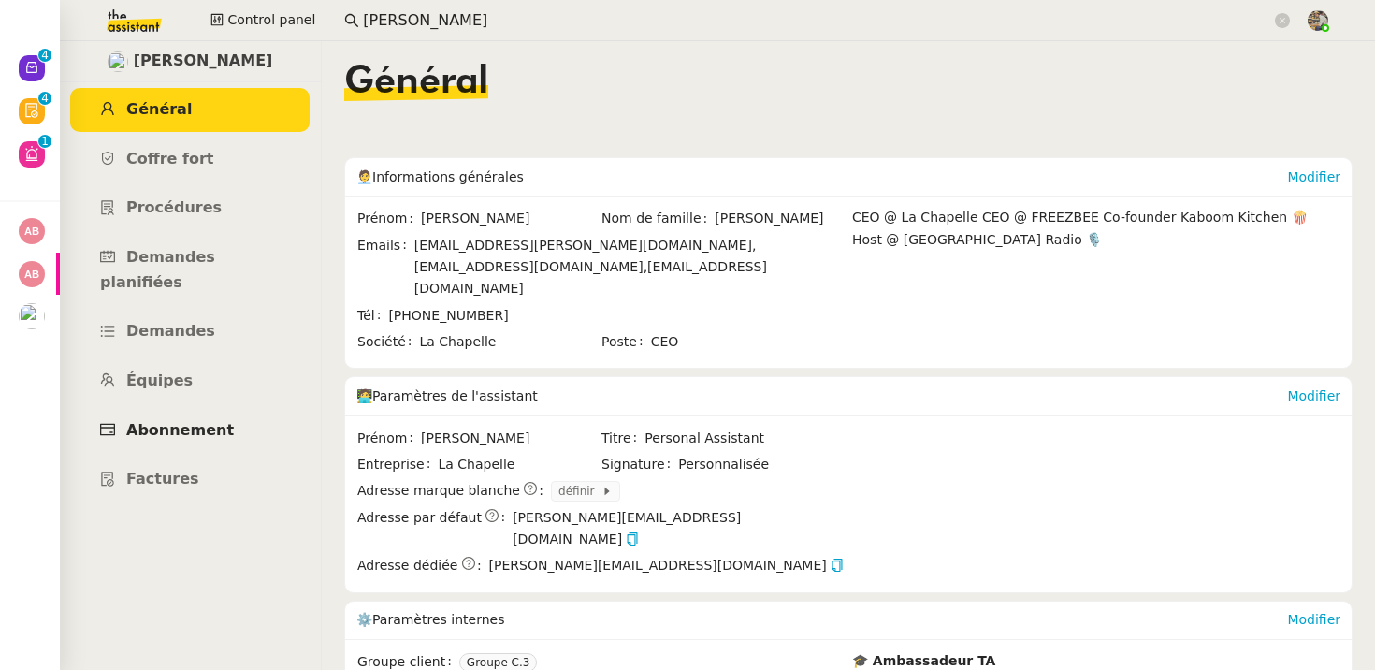
click at [191, 421] on span "Abonnement" at bounding box center [180, 430] width 108 height 18
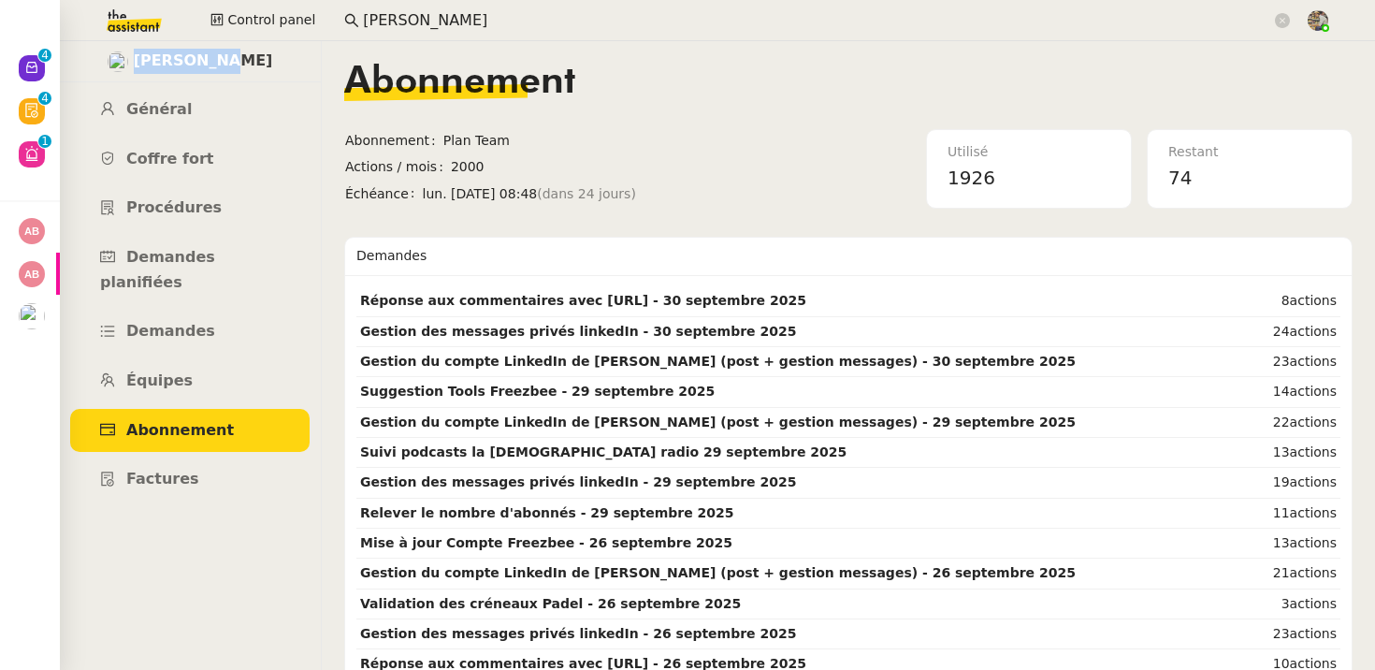
drag, startPoint x: 306, startPoint y: 79, endPoint x: 162, endPoint y: 65, distance: 144.8
click at [162, 65] on div "Hugo Bentz" at bounding box center [190, 61] width 262 height 41
copy span "Hugo Bentz"
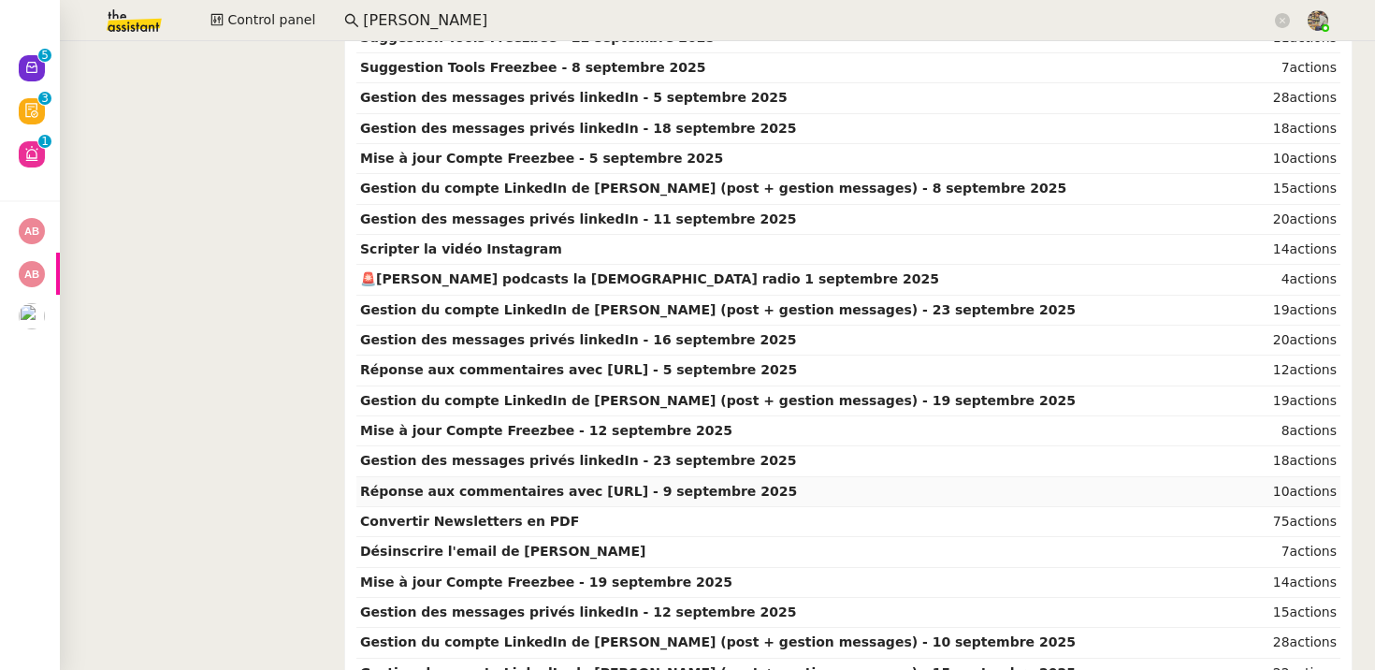
scroll to position [2129, 0]
